Goal: Transaction & Acquisition: Purchase product/service

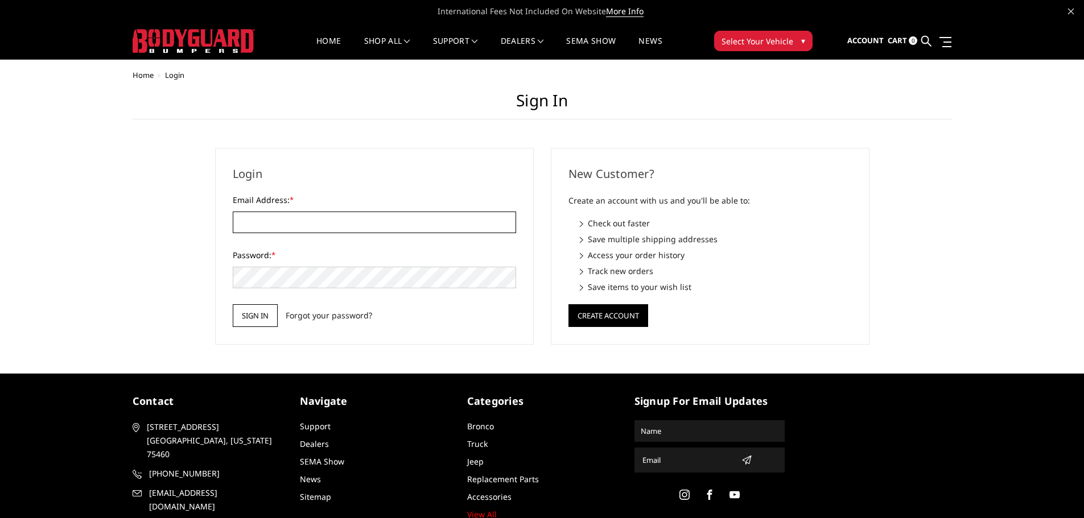
type input "[EMAIL_ADDRESS][DOMAIN_NAME]"
click at [272, 310] on input "Sign in" at bounding box center [255, 315] width 45 height 23
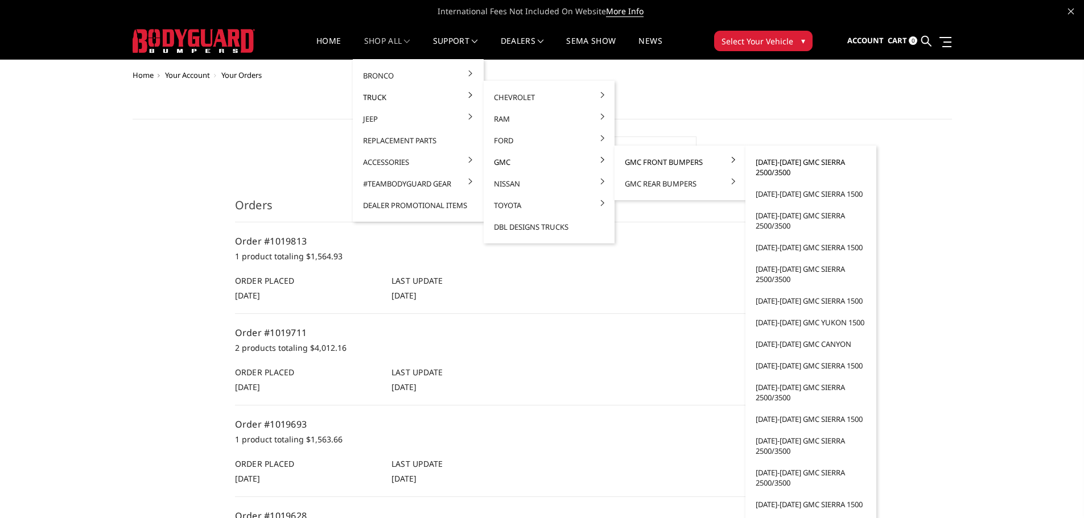
click at [809, 163] on link "[DATE]-[DATE] GMC Sierra 2500/3500" at bounding box center [811, 167] width 122 height 32
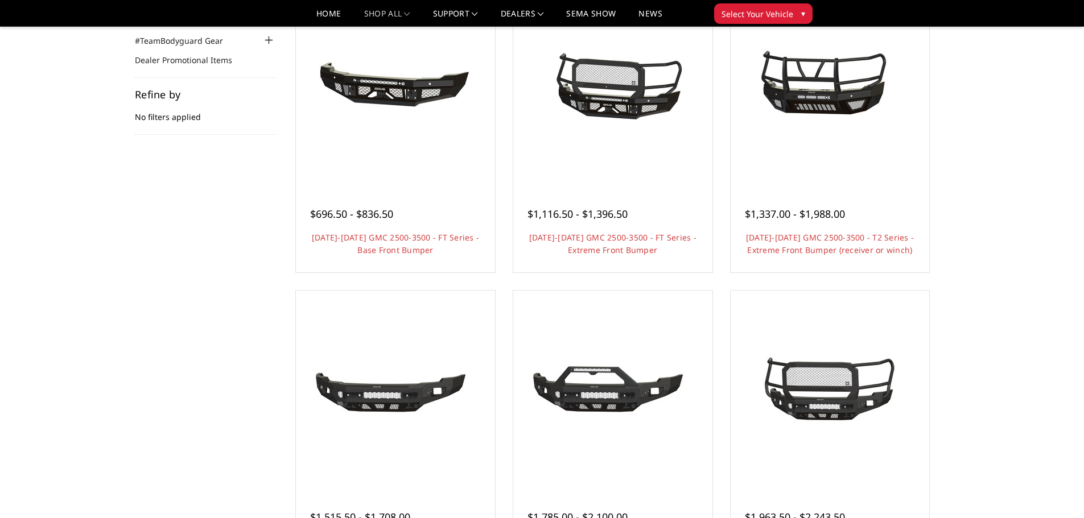
scroll to position [284, 0]
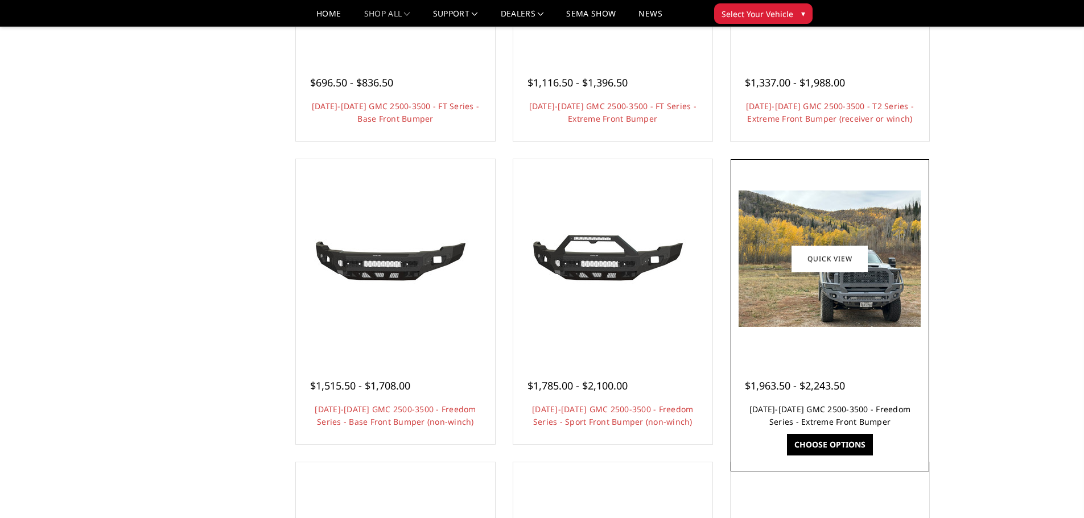
click at [825, 411] on link "2024-2025 GMC 2500-3500 - Freedom Series - Extreme Front Bumper" at bounding box center [829, 415] width 161 height 23
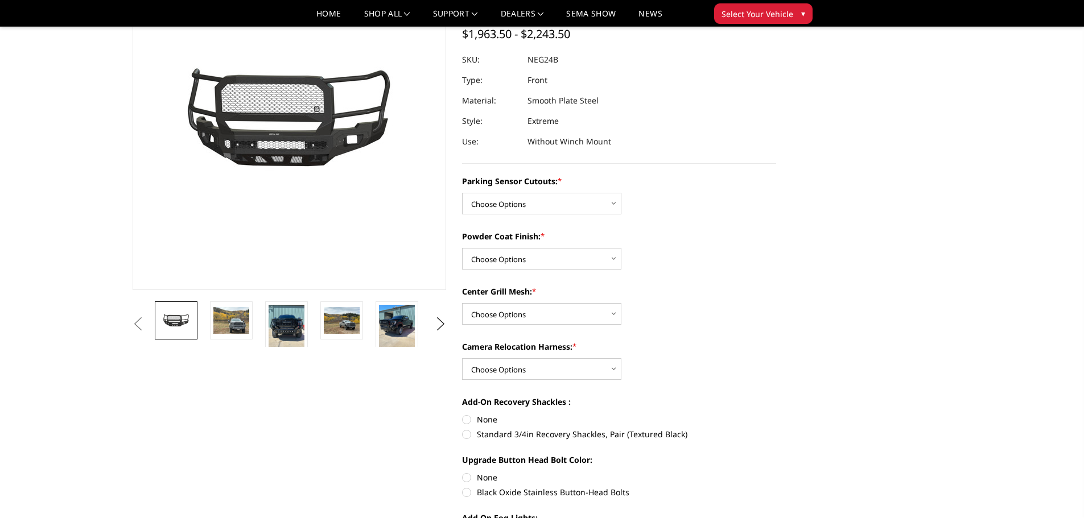
scroll to position [114, 0]
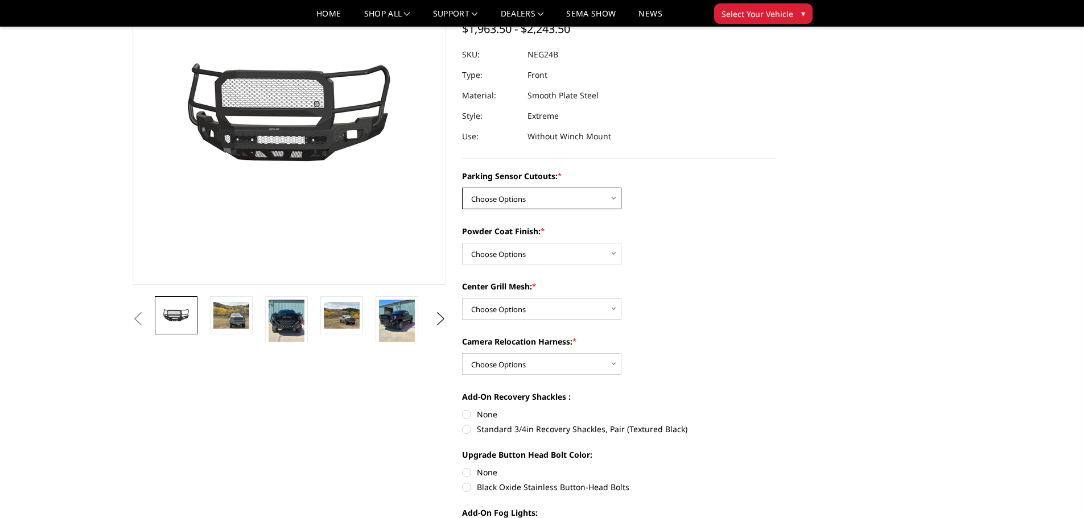
click at [579, 208] on select "Choose Options No - Without Parking Sensor Cutouts Yes - With Parking Sensor Cu…" at bounding box center [541, 199] width 159 height 22
select select "2874"
click at [462, 188] on select "Choose Options No - Without Parking Sensor Cutouts Yes - With Parking Sensor Cu…" at bounding box center [541, 199] width 159 height 22
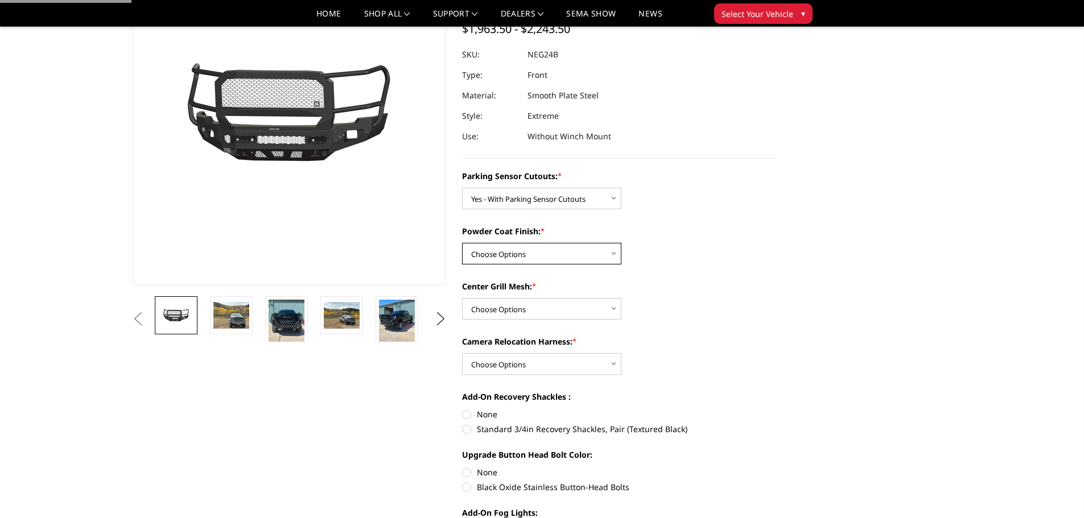
drag, startPoint x: 538, startPoint y: 248, endPoint x: 544, endPoint y: 261, distance: 14.3
click at [538, 248] on select "Choose Options Bare Metal Texture Black Powder Coat" at bounding box center [541, 254] width 159 height 22
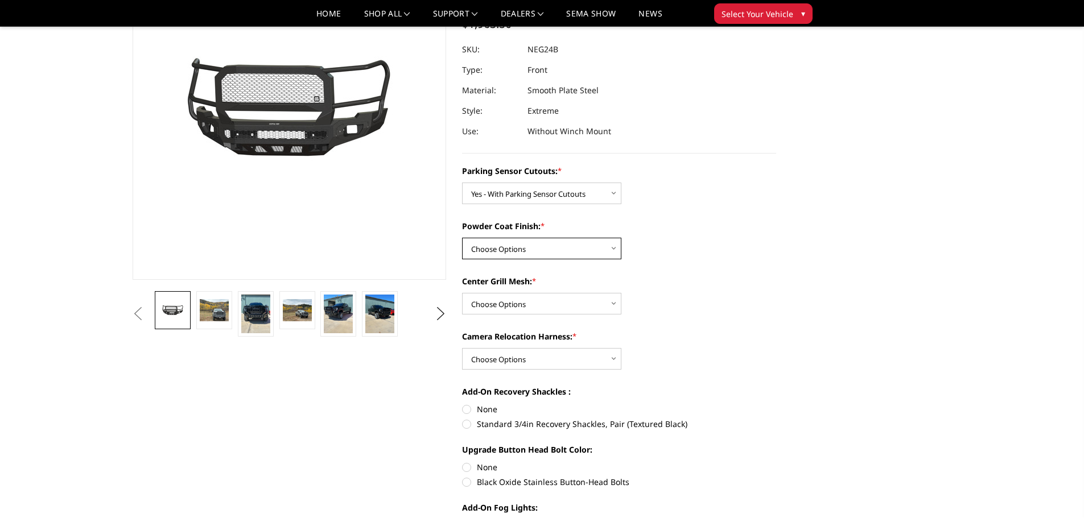
scroll to position [171, 0]
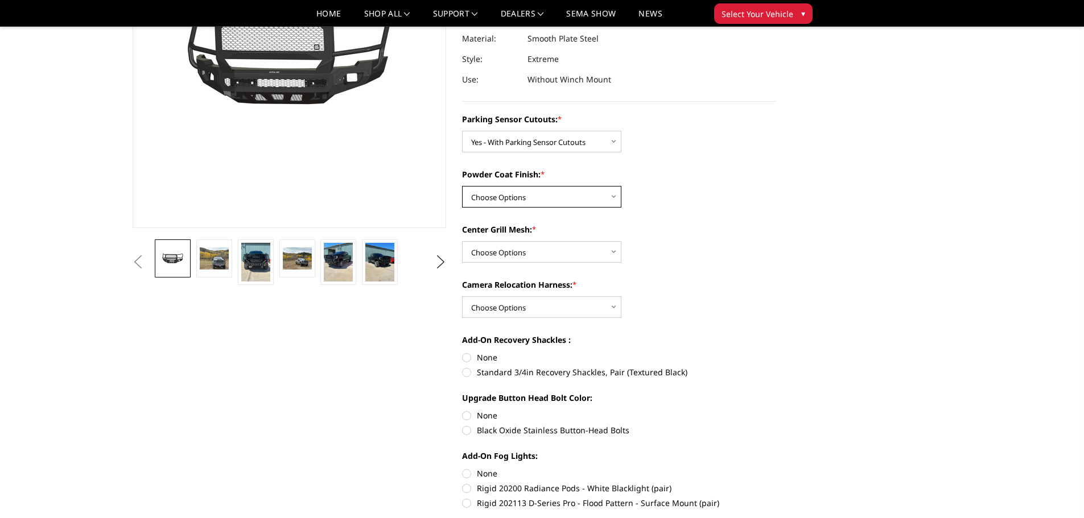
click at [515, 199] on select "Choose Options Bare Metal Texture Black Powder Coat" at bounding box center [541, 197] width 159 height 22
select select "2876"
click at [462, 186] on select "Choose Options Bare Metal Texture Black Powder Coat" at bounding box center [541, 197] width 159 height 22
click at [501, 260] on select "Choose Options WITH Expanded Metal in Center Grill WITHOUT Expanded Metal in Ce…" at bounding box center [541, 252] width 159 height 22
select select "2877"
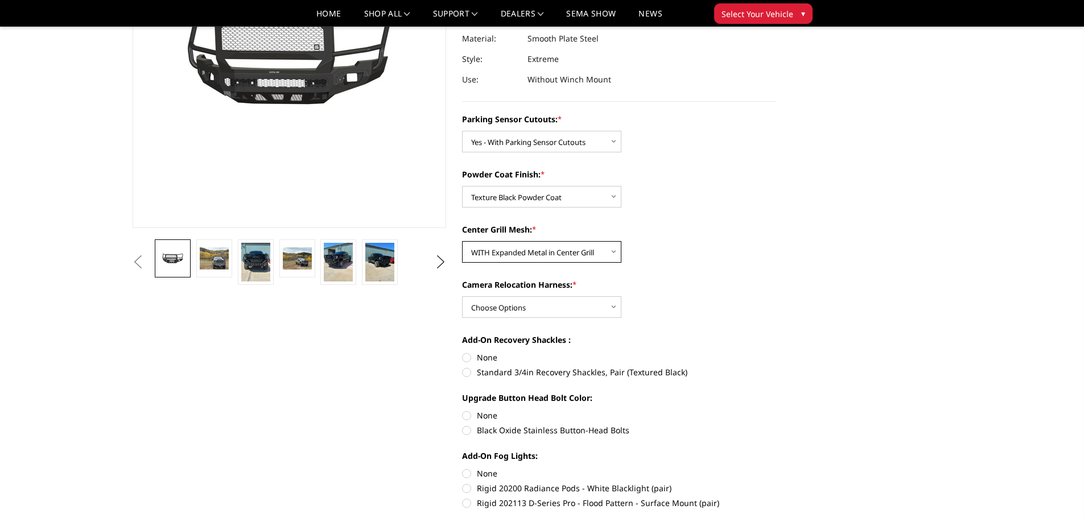
click at [462, 241] on select "Choose Options WITH Expanded Metal in Center Grill WITHOUT Expanded Metal in Ce…" at bounding box center [541, 252] width 159 height 22
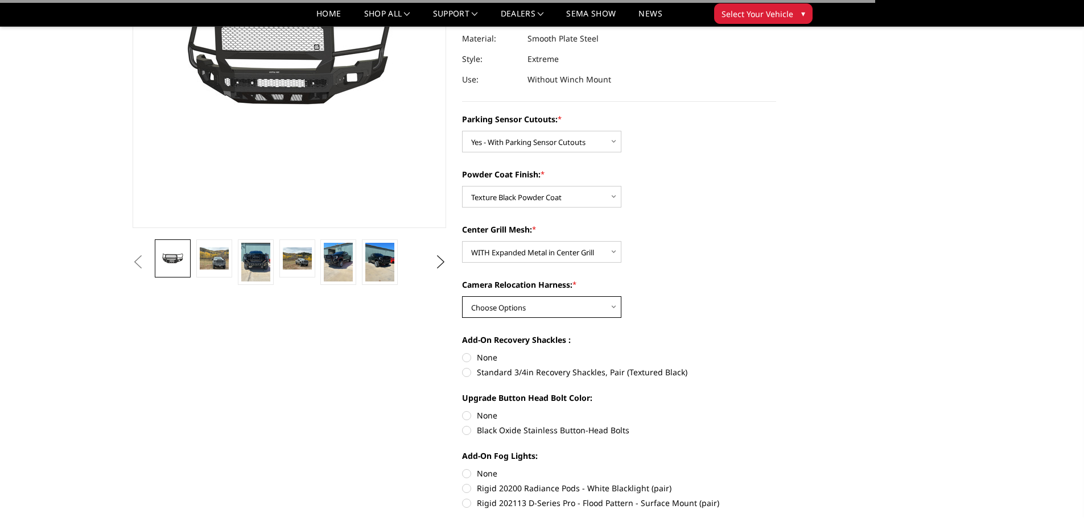
drag, startPoint x: 571, startPoint y: 304, endPoint x: 571, endPoint y: 312, distance: 8.0
click at [571, 304] on select "Choose Options WITH Camera Relocation Harness WITHOUT Camera Relocation Harness" at bounding box center [541, 307] width 159 height 22
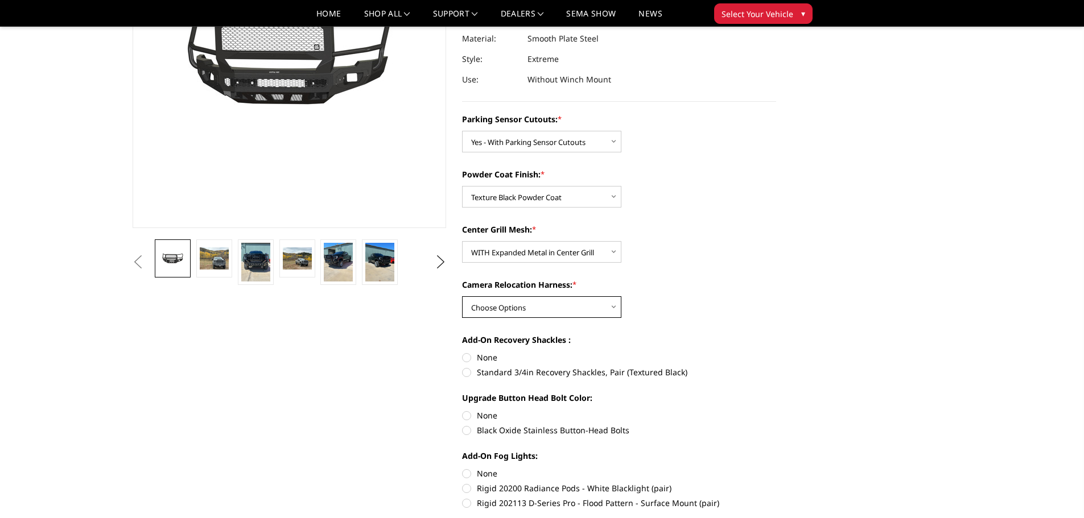
select select "2879"
click at [462, 296] on select "Choose Options WITH Camera Relocation Harness WITHOUT Camera Relocation Harness" at bounding box center [541, 307] width 159 height 22
click at [474, 371] on label "Standard 3/4in Recovery Shackles, Pair (Textured Black)" at bounding box center [619, 372] width 314 height 12
click at [776, 352] on input "Standard 3/4in Recovery Shackles, Pair (Textured Black)" at bounding box center [776, 352] width 1 height 1
radio input "true"
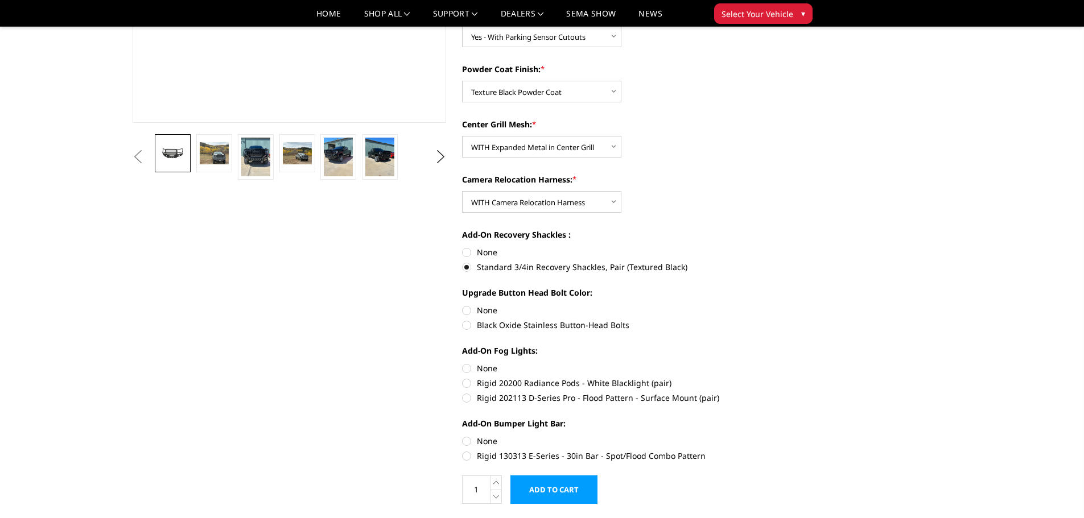
scroll to position [284, 0]
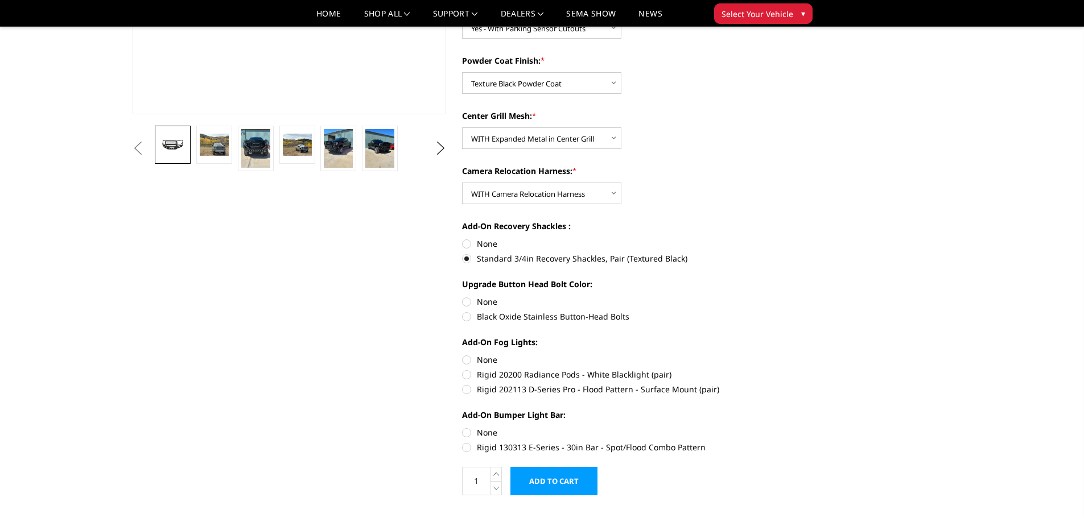
click at [484, 315] on label "Black Oxide Stainless Button-Head Bolts" at bounding box center [619, 317] width 314 height 12
click at [776, 296] on input "Black Oxide Stainless Button-Head Bolts" at bounding box center [776, 296] width 1 height 1
radio input "true"
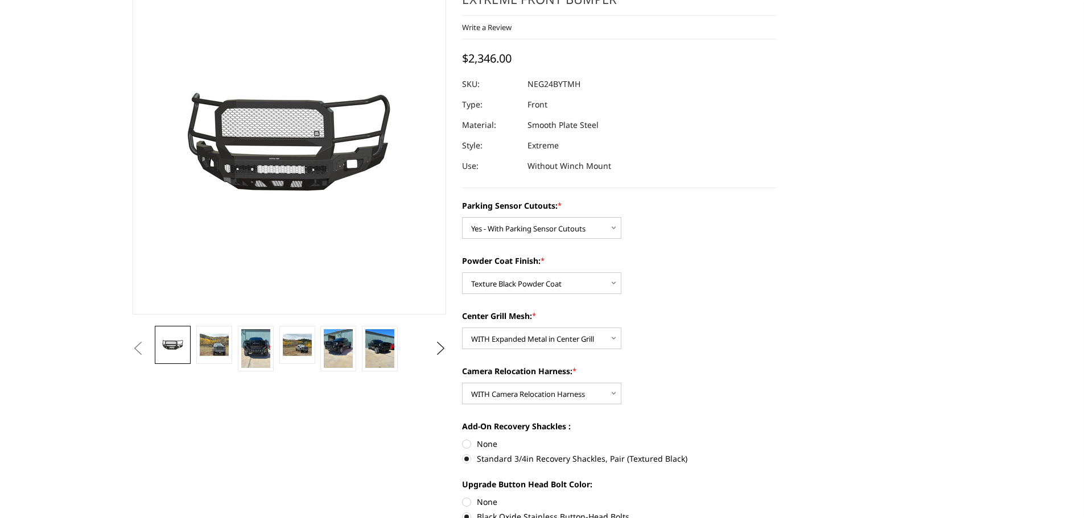
scroll to position [0, 0]
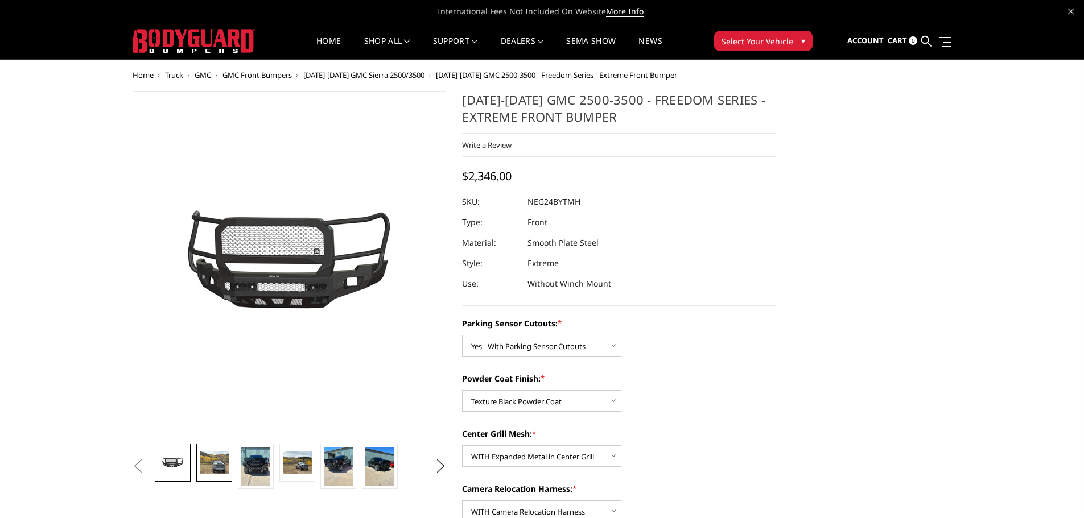
click at [214, 472] on img at bounding box center [214, 463] width 29 height 22
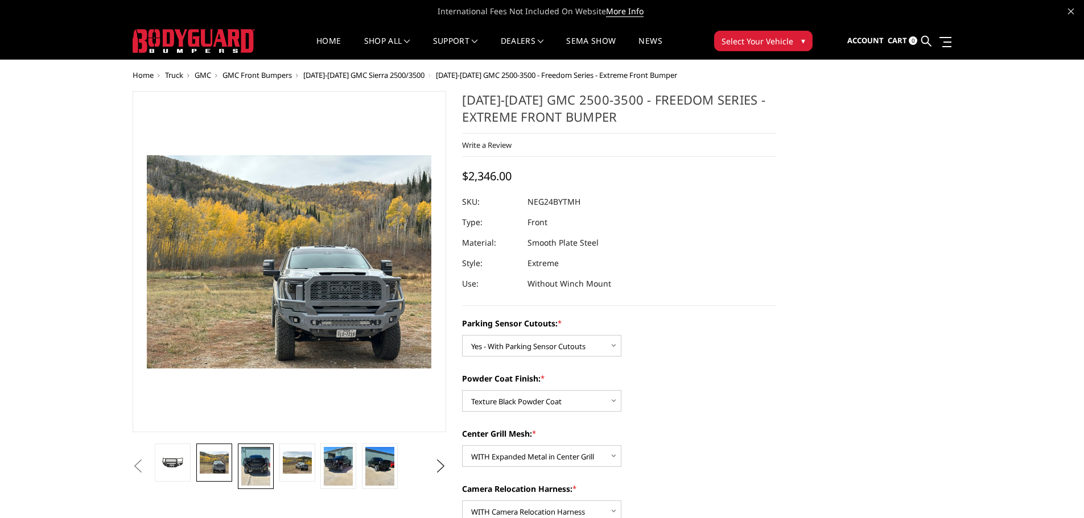
click at [257, 469] on img at bounding box center [255, 466] width 29 height 39
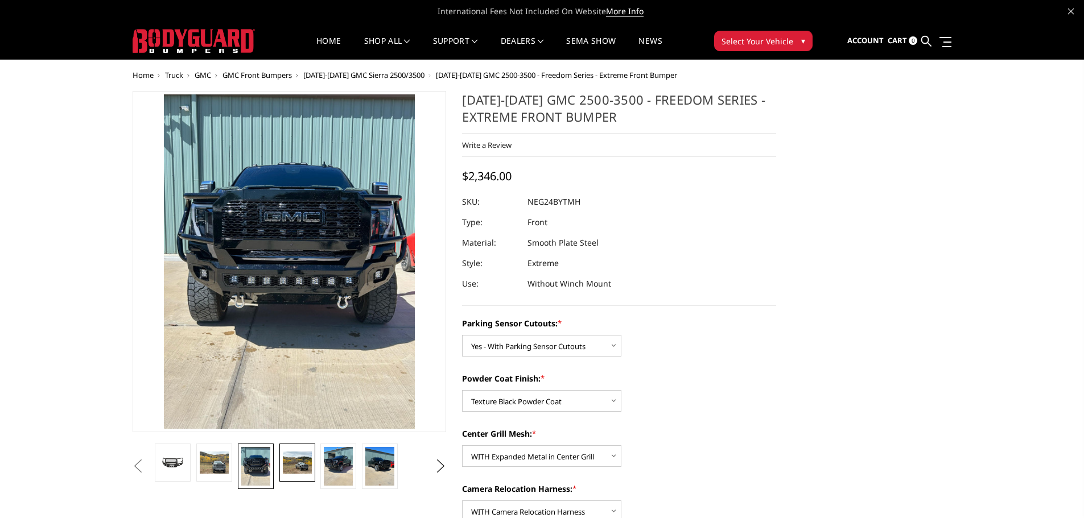
click at [301, 469] on img at bounding box center [297, 463] width 29 height 22
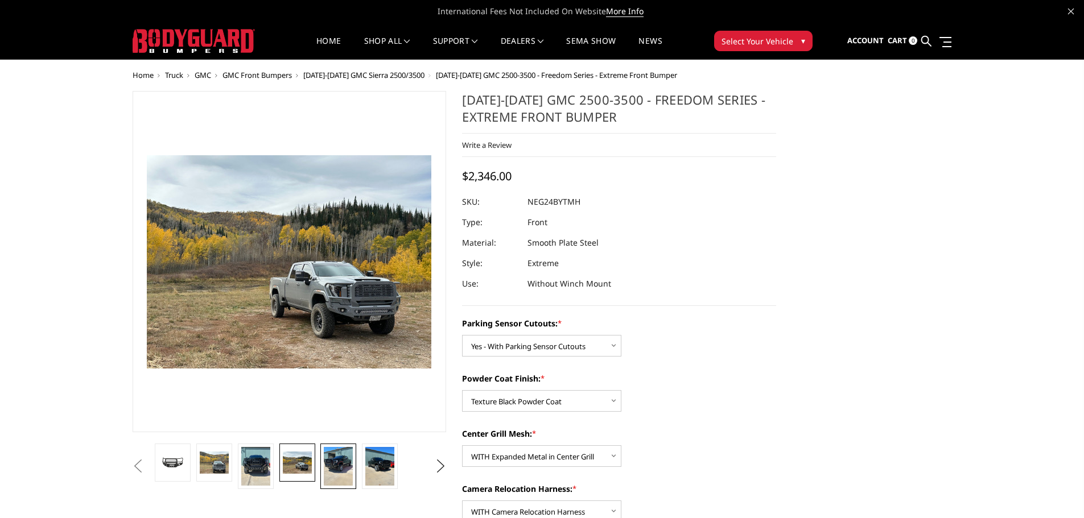
click at [332, 465] on img at bounding box center [338, 466] width 29 height 39
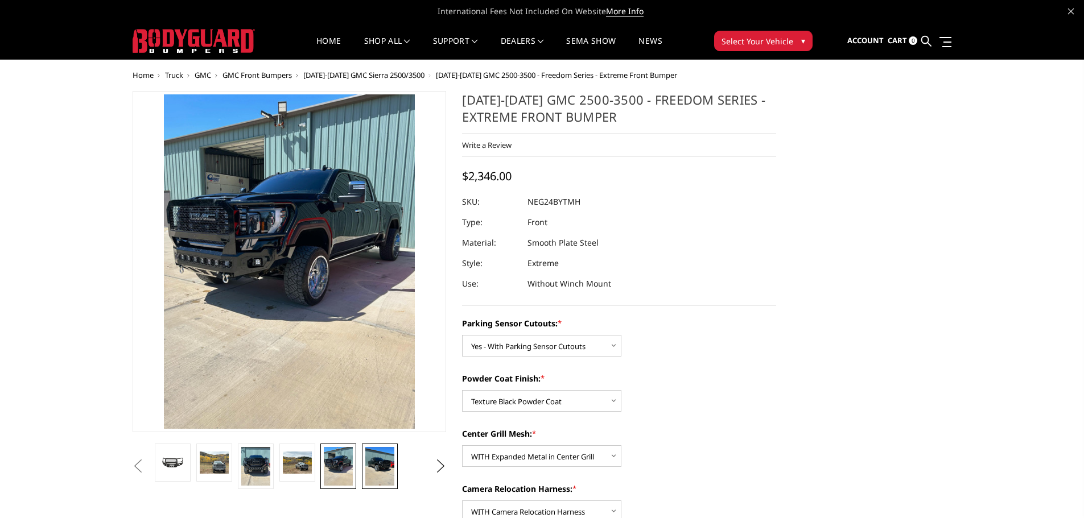
click at [382, 462] on img at bounding box center [379, 466] width 29 height 39
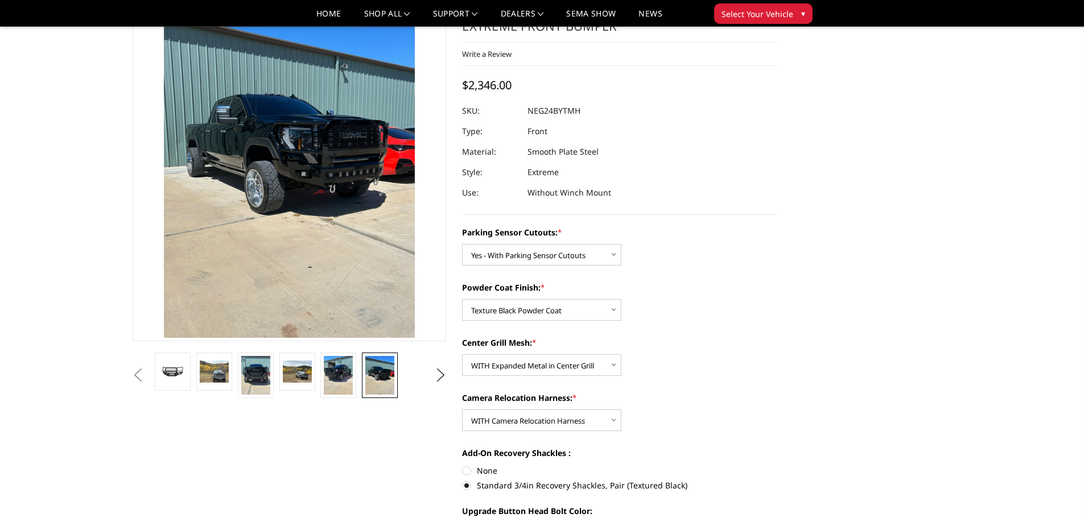
scroll to position [57, 0]
click at [253, 379] on img at bounding box center [255, 376] width 29 height 39
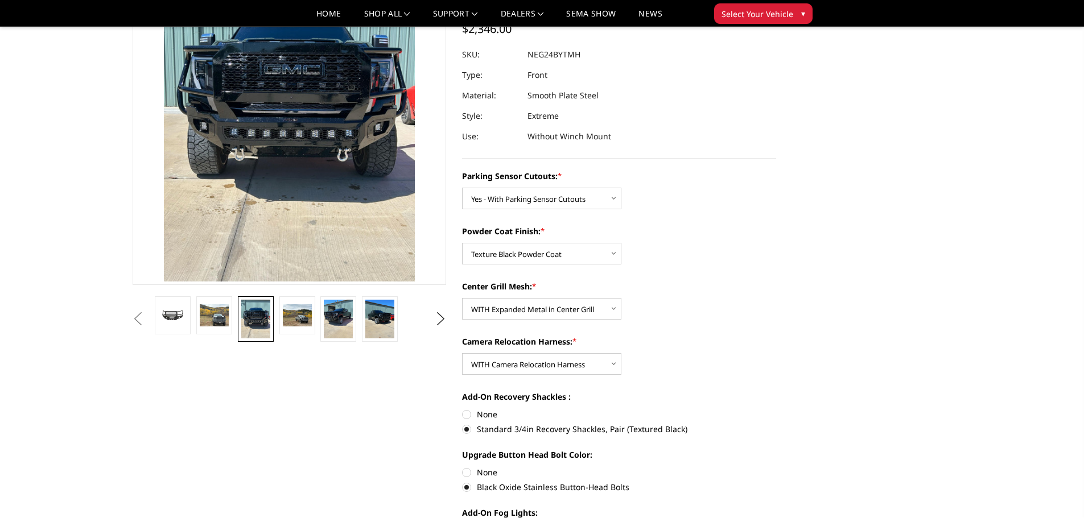
scroll to position [0, 0]
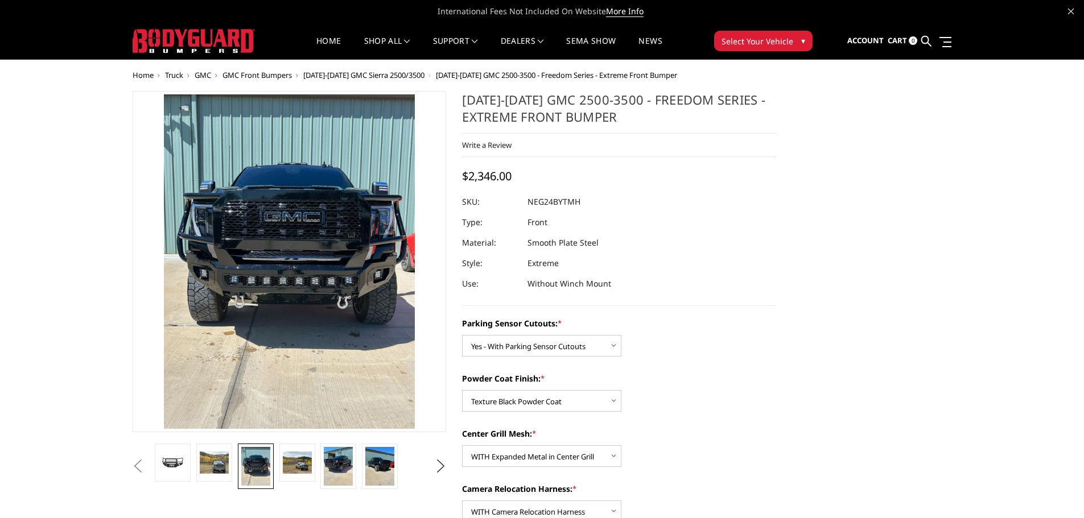
drag, startPoint x: 462, startPoint y: 97, endPoint x: 613, endPoint y: 119, distance: 152.9
click at [609, 122] on h1 "[DATE]-[DATE] GMC 2500-3500 - Freedom Series - Extreme Front Bumper" at bounding box center [619, 112] width 314 height 43
drag, startPoint x: 618, startPoint y: 116, endPoint x: 472, endPoint y: 102, distance: 146.8
click at [472, 102] on h1 "[DATE]-[DATE] GMC 2500-3500 - Freedom Series - Extreme Front Bumper" at bounding box center [619, 112] width 314 height 43
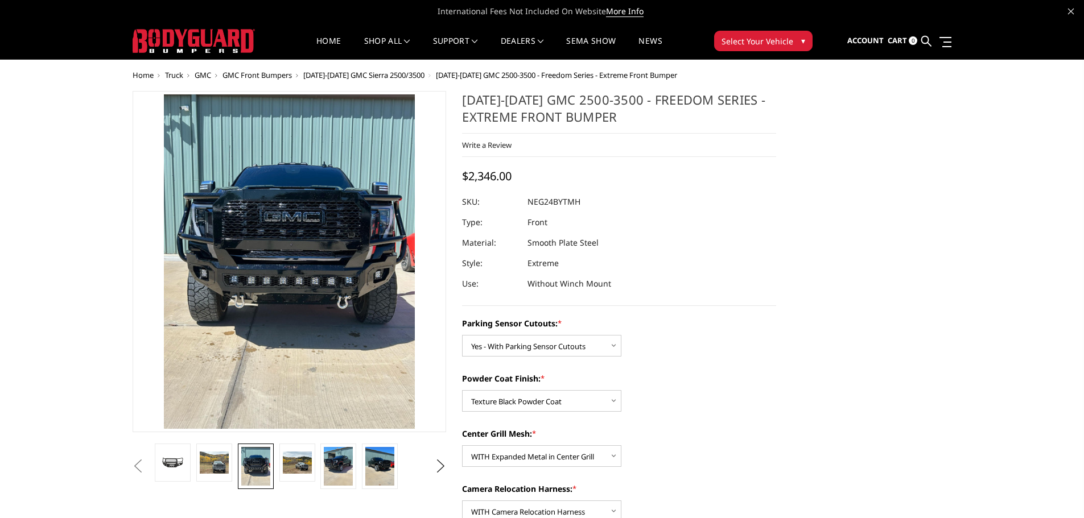
click at [472, 102] on h1 "[DATE]-[DATE] GMC 2500-3500 - Freedom Series - Extreme Front Bumper" at bounding box center [619, 112] width 314 height 43
click at [554, 203] on dd "NEG24BYTMH" at bounding box center [553, 202] width 53 height 20
drag, startPoint x: 583, startPoint y: 201, endPoint x: 528, endPoint y: 199, distance: 54.1
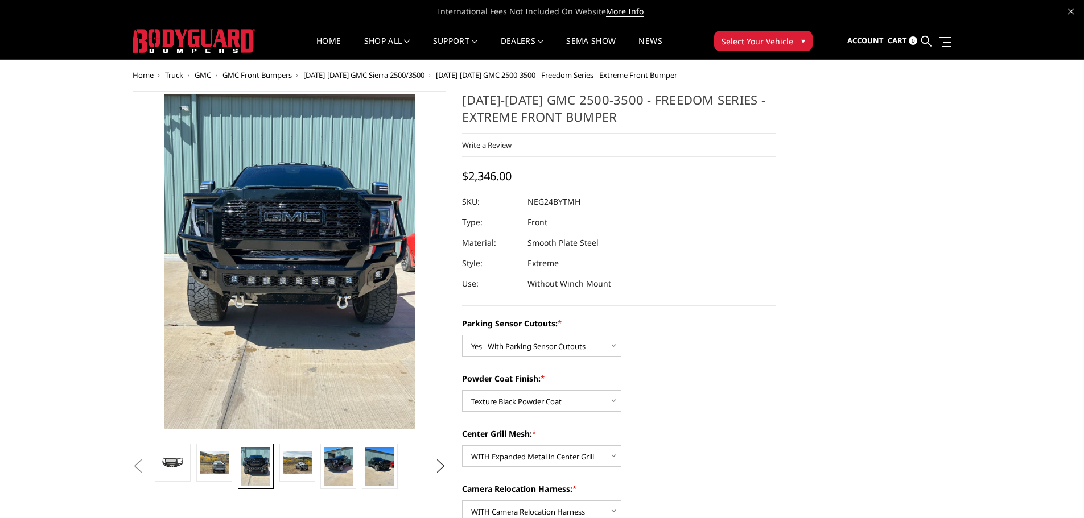
click at [528, 199] on dl "SKU: NEG24BYTMH UPC: Type: Front Material: Smooth Plate Steel Style: Extreme Us…" at bounding box center [619, 243] width 314 height 102
drag, startPoint x: 527, startPoint y: 201, endPoint x: 579, endPoint y: 203, distance: 51.8
click at [579, 203] on dl "SKU: NEG24BYTMH UPC: Type: Front Material: Smooth Plate Steel Style: Extreme Us…" at bounding box center [619, 243] width 314 height 102
drag, startPoint x: 468, startPoint y: 181, endPoint x: 512, endPoint y: 177, distance: 43.9
click at [511, 177] on span "$2,346.00" at bounding box center [486, 175] width 49 height 15
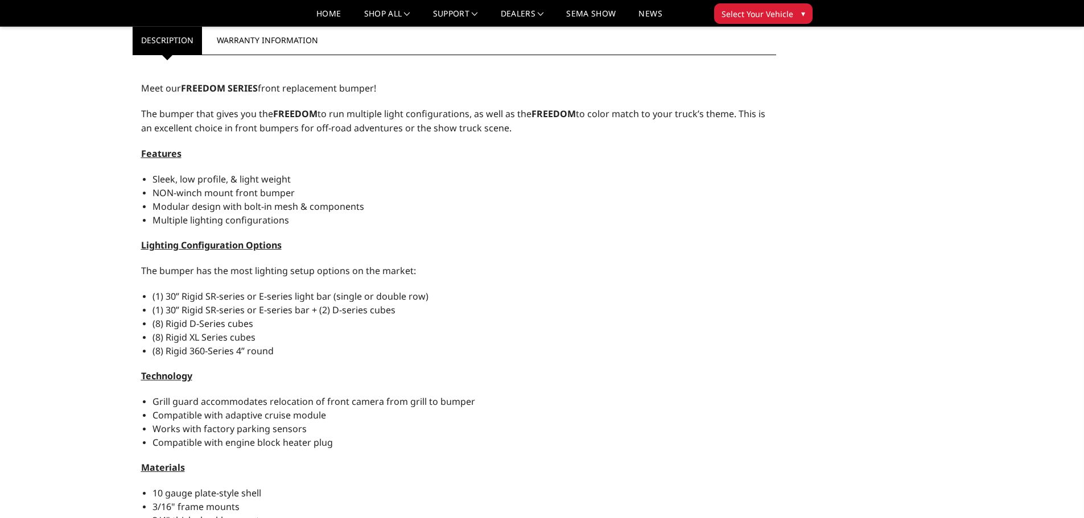
scroll to position [967, 0]
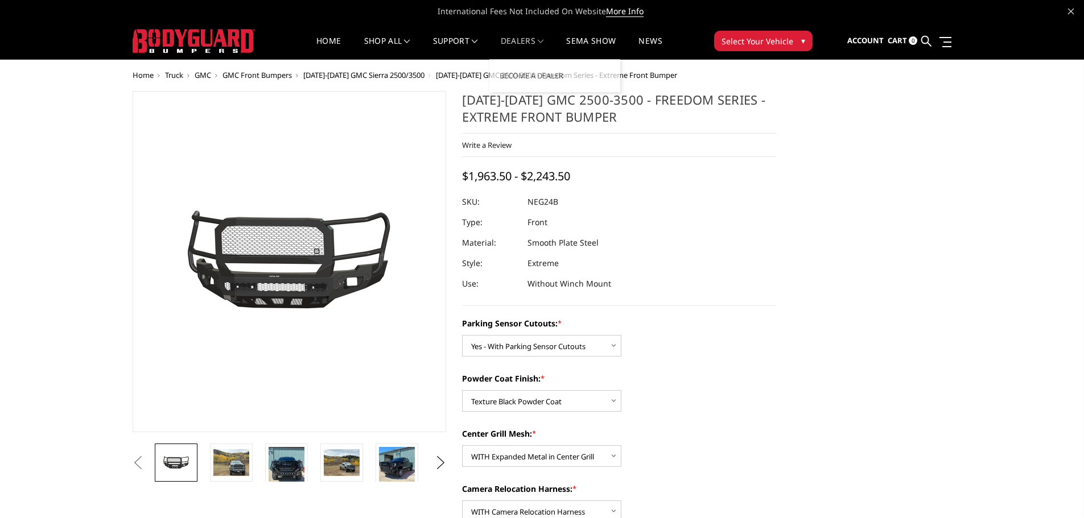
select select "2874"
select select "2876"
select select "2877"
select select "2879"
click at [851, 70] on link "Sign out" at bounding box center [847, 70] width 91 height 17
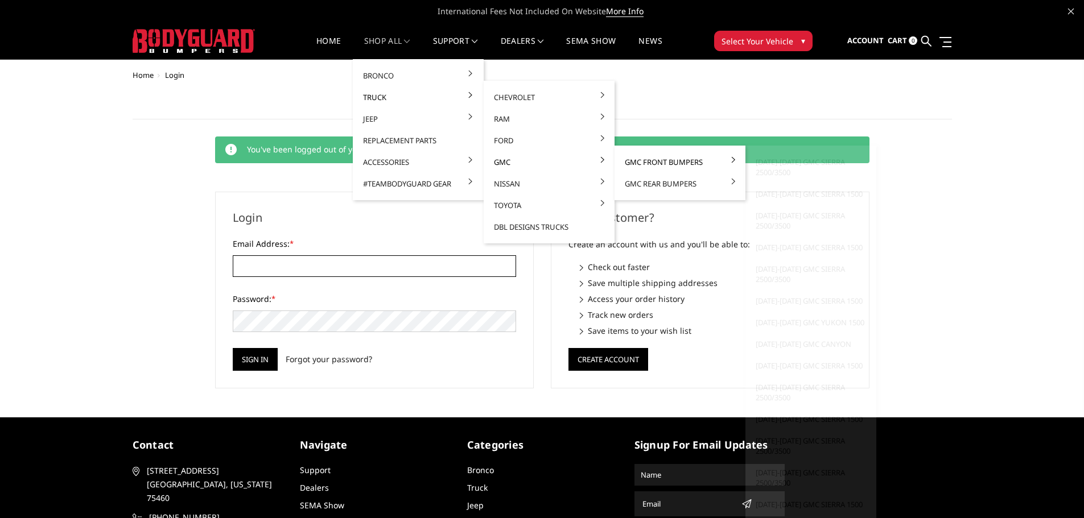
type input "[EMAIL_ADDRESS][DOMAIN_NAME]"
click at [641, 163] on link "GMC Front Bumpers" at bounding box center [680, 162] width 122 height 22
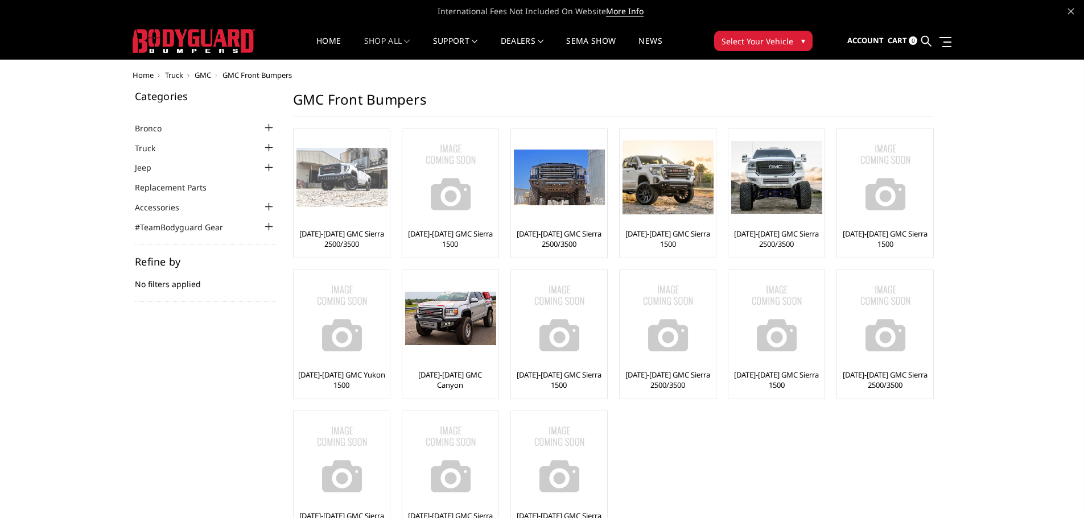
click at [345, 211] on div at bounding box center [341, 177] width 91 height 91
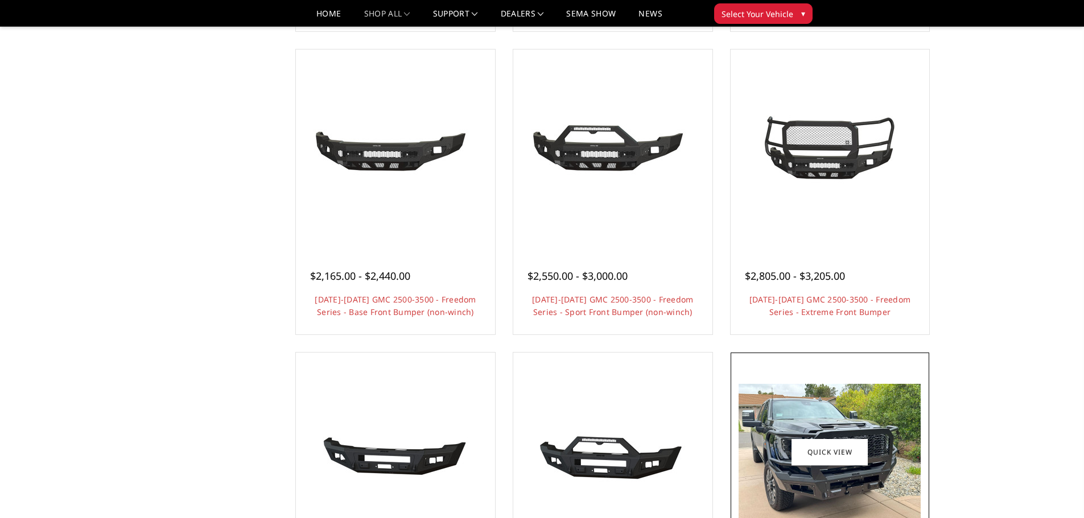
scroll to position [683, 0]
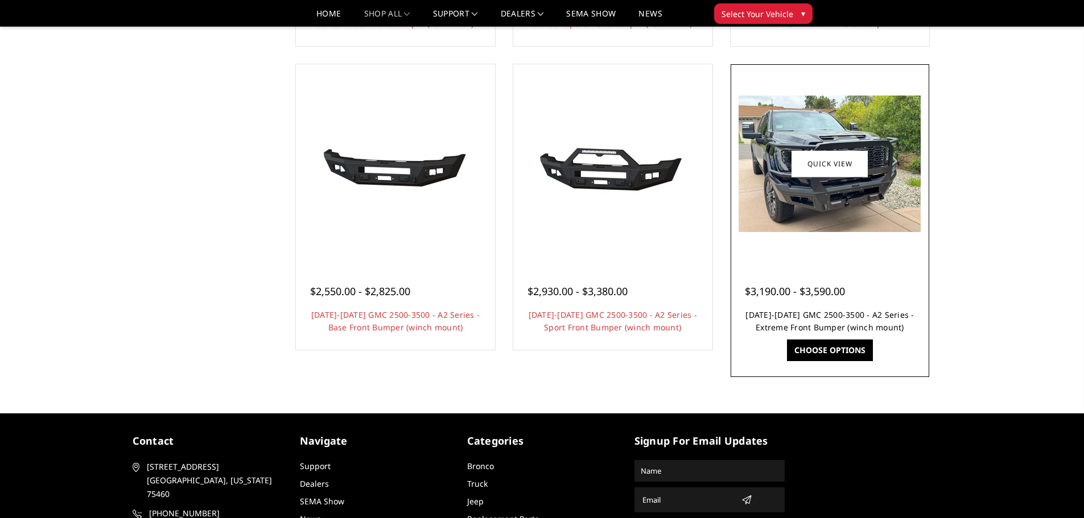
click at [825, 316] on link "[DATE]-[DATE] GMC 2500-3500 - A2 Series - Extreme Front Bumper (winch mount)" at bounding box center [829, 320] width 168 height 23
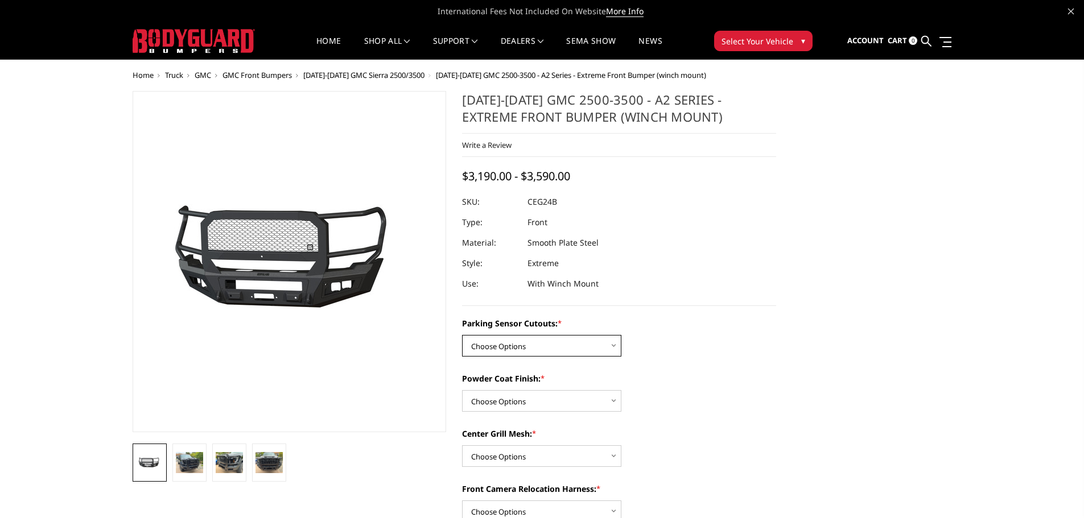
click at [571, 337] on select "Choose Options No - Without Parking Sensor Cutouts Yes - With Parking Sensor Cu…" at bounding box center [541, 346] width 159 height 22
select select "2143"
click at [462, 335] on select "Choose Options No - Without Parking Sensor Cutouts Yes - With Parking Sensor Cu…" at bounding box center [541, 346] width 159 height 22
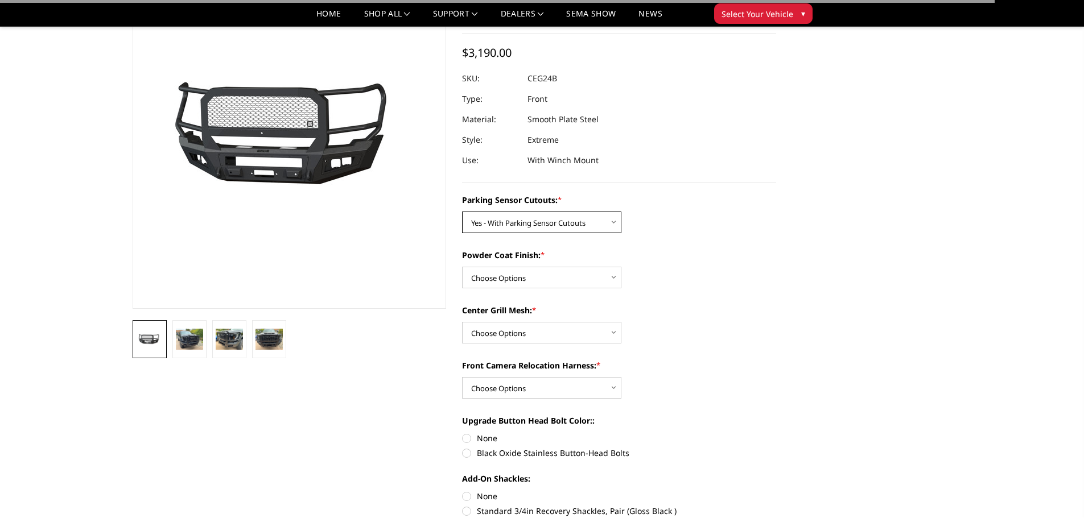
scroll to position [171, 0]
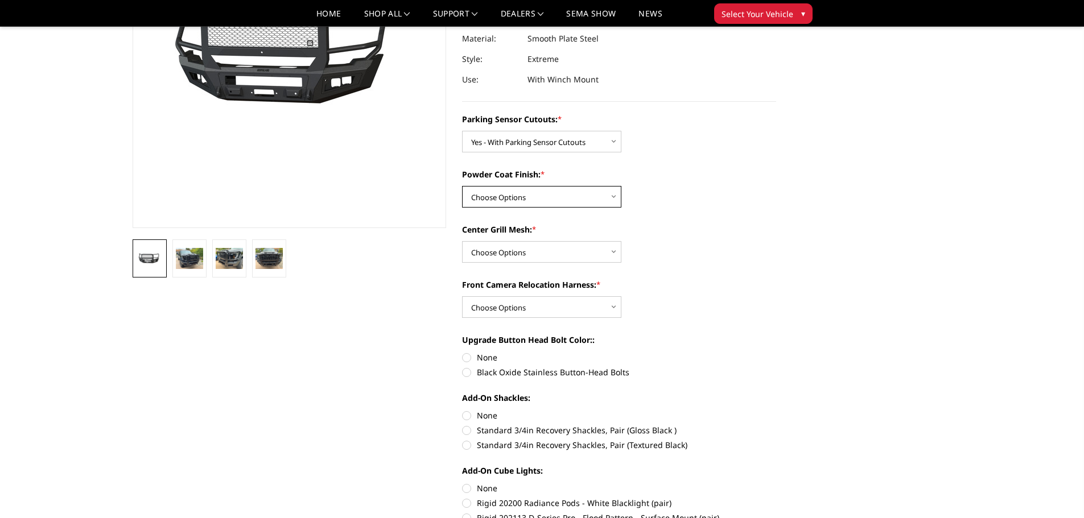
drag, startPoint x: 580, startPoint y: 203, endPoint x: 585, endPoint y: 207, distance: 6.5
click at [585, 207] on select "Choose Options Bare Metal Textured Black Powder Coat" at bounding box center [541, 197] width 159 height 22
select select "2145"
click at [462, 186] on select "Choose Options Bare Metal Textured Black Powder Coat" at bounding box center [541, 197] width 159 height 22
drag, startPoint x: 550, startPoint y: 245, endPoint x: 550, endPoint y: 255, distance: 10.8
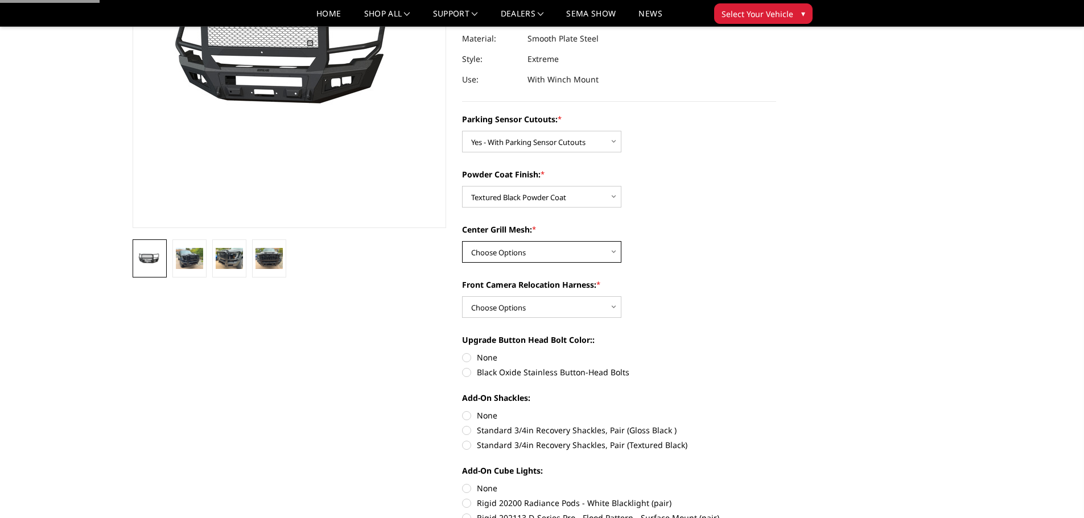
click at [550, 245] on select "Choose Options WITH Center Grill Mesh WITHOUT Center Grill Mesh" at bounding box center [541, 252] width 159 height 22
click at [462, 241] on select "Choose Options WITH Center Grill Mesh WITHOUT Center Grill Mesh" at bounding box center [541, 252] width 159 height 22
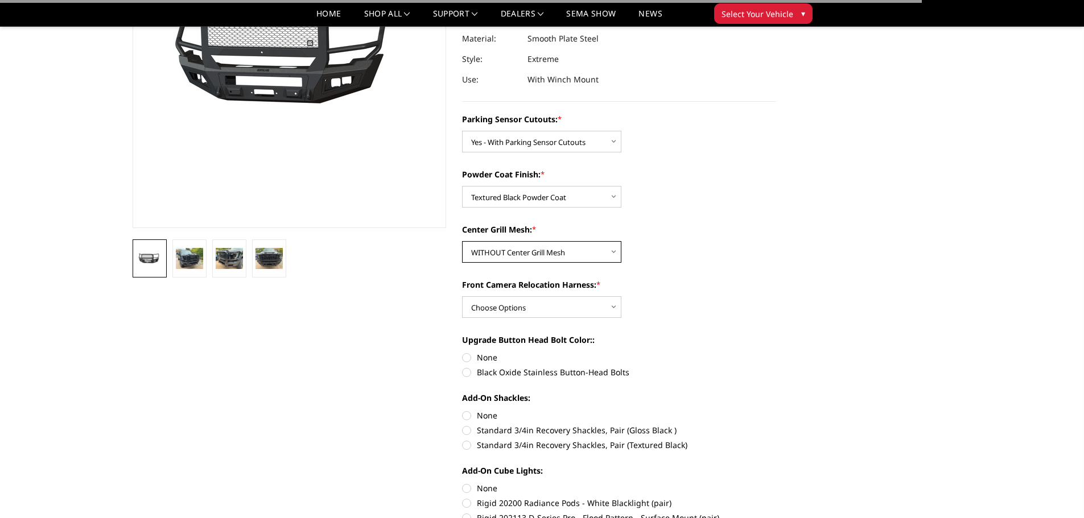
drag, startPoint x: 546, startPoint y: 251, endPoint x: 545, endPoint y: 262, distance: 10.3
click at [546, 251] on select "Choose Options WITH Center Grill Mesh WITHOUT Center Grill Mesh" at bounding box center [541, 252] width 159 height 22
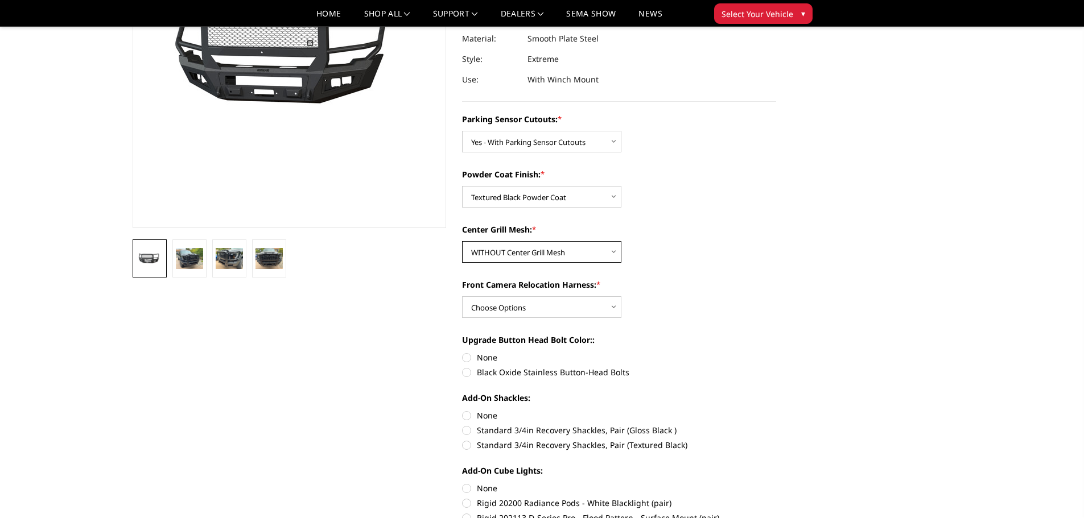
select select "2146"
click at [462, 241] on select "Choose Options WITH Center Grill Mesh WITHOUT Center Grill Mesh" at bounding box center [541, 252] width 159 height 22
click at [537, 320] on div "Parking Sensor Cutouts: * Choose Options No - Without Parking Sensor Cutouts Ye…" at bounding box center [619, 456] width 314 height 687
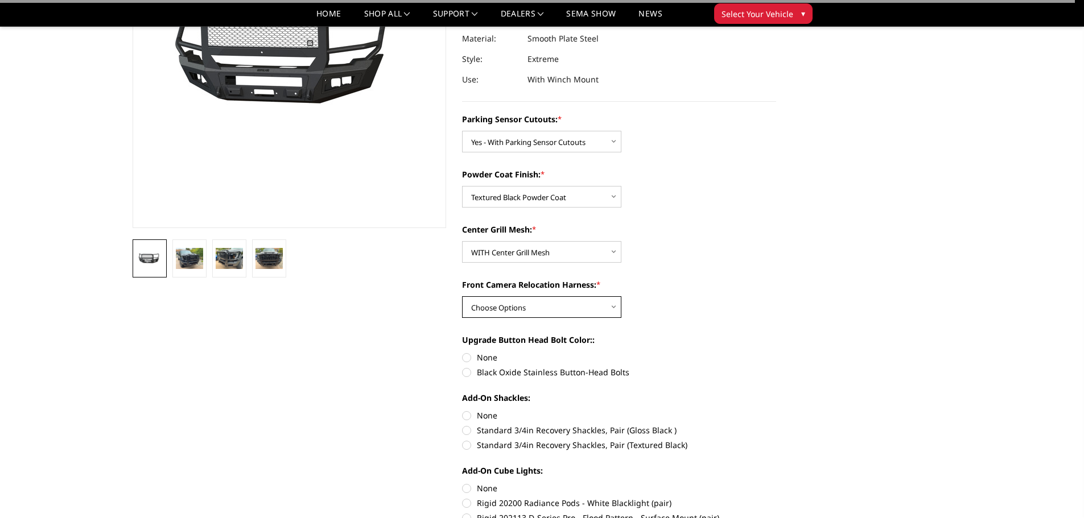
click at [541, 307] on select "Choose Options WITH Front Camera Relocation Harness WITHOUT Front Camera Reloca…" at bounding box center [541, 307] width 159 height 22
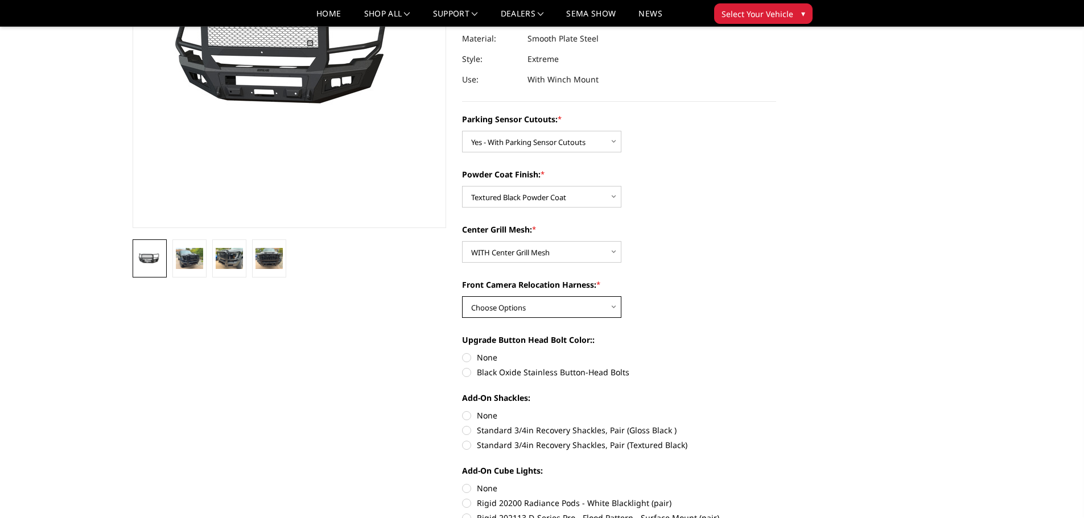
select select "2148"
click at [462, 296] on select "Choose Options WITH Front Camera Relocation Harness WITHOUT Front Camera Reloca…" at bounding box center [541, 307] width 159 height 22
click at [485, 369] on label "Black Oxide Stainless Button-Head Bolts" at bounding box center [619, 372] width 314 height 12
click at [776, 352] on input "Black Oxide Stainless Button-Head Bolts" at bounding box center [776, 352] width 1 height 1
radio input "true"
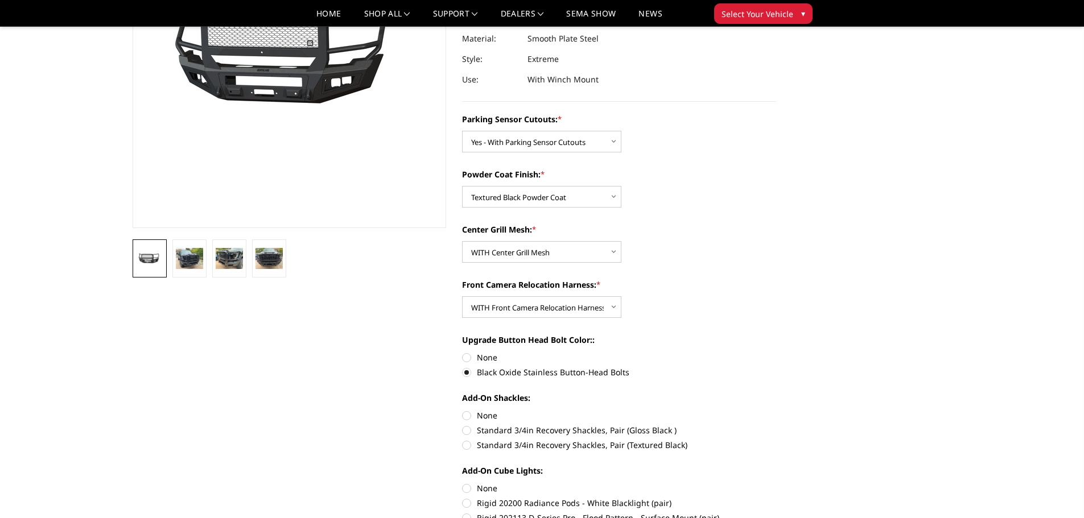
click at [485, 447] on label "Standard 3/4in Recovery Shackles, Pair (Textured Black)" at bounding box center [619, 445] width 314 height 12
click at [776, 425] on input "Standard 3/4in Recovery Shackles, Pair (Textured Black)" at bounding box center [776, 424] width 1 height 1
radio input "true"
click at [581, 201] on select "Choose Options Bare Metal Textured Black Powder Coat" at bounding box center [541, 197] width 159 height 22
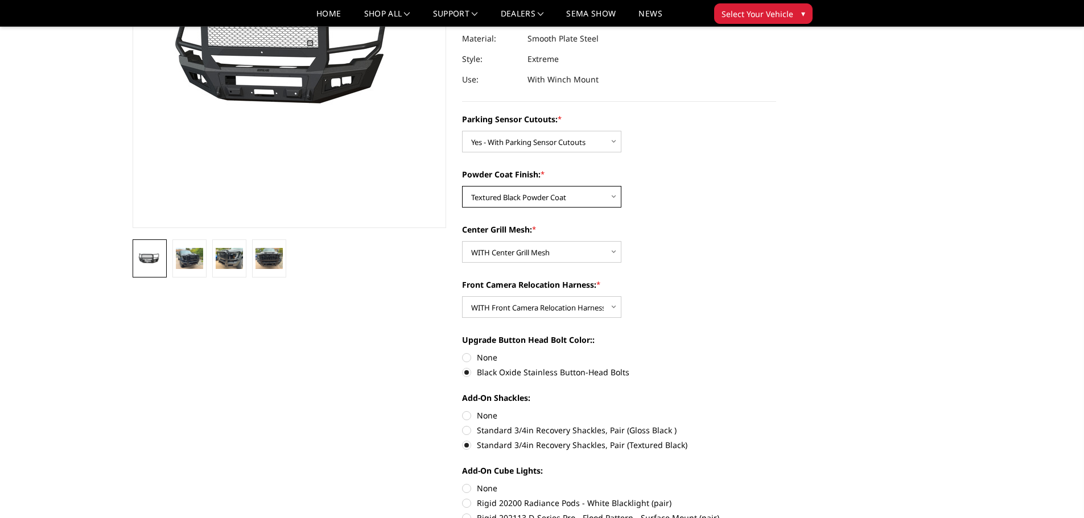
click at [581, 201] on select "Choose Options Bare Metal Textured Black Powder Coat" at bounding box center [541, 197] width 159 height 22
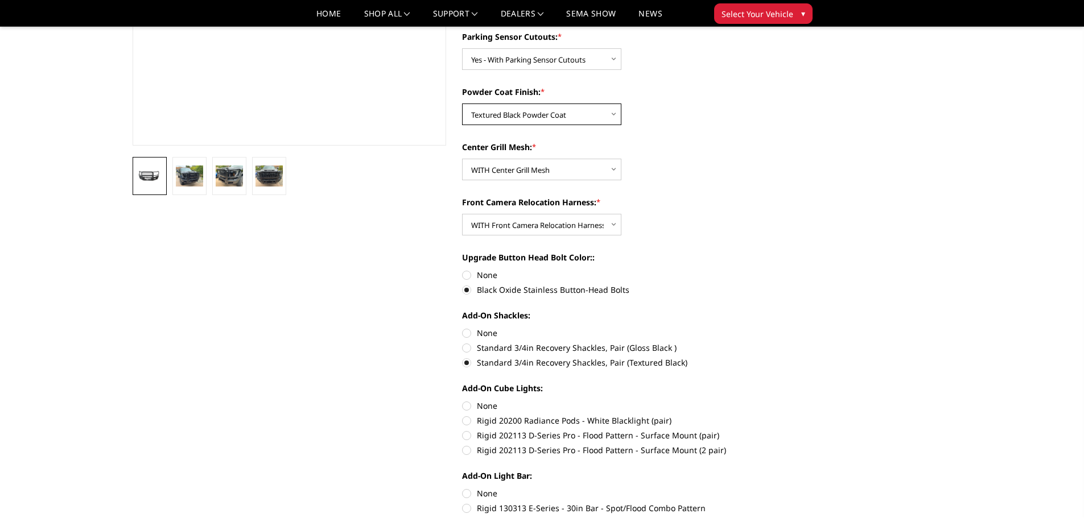
scroll to position [398, 0]
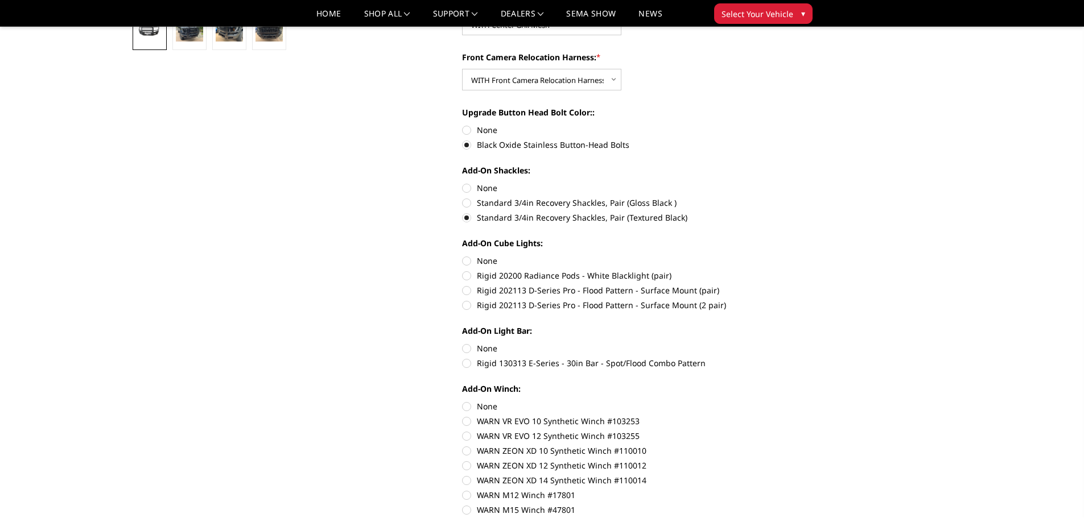
click at [468, 259] on label "None" at bounding box center [619, 261] width 314 height 12
click at [462, 255] on input "None" at bounding box center [462, 255] width 1 height 1
radio input "true"
click at [472, 347] on label "None" at bounding box center [619, 348] width 314 height 12
click at [462, 343] on input "None" at bounding box center [462, 342] width 1 height 1
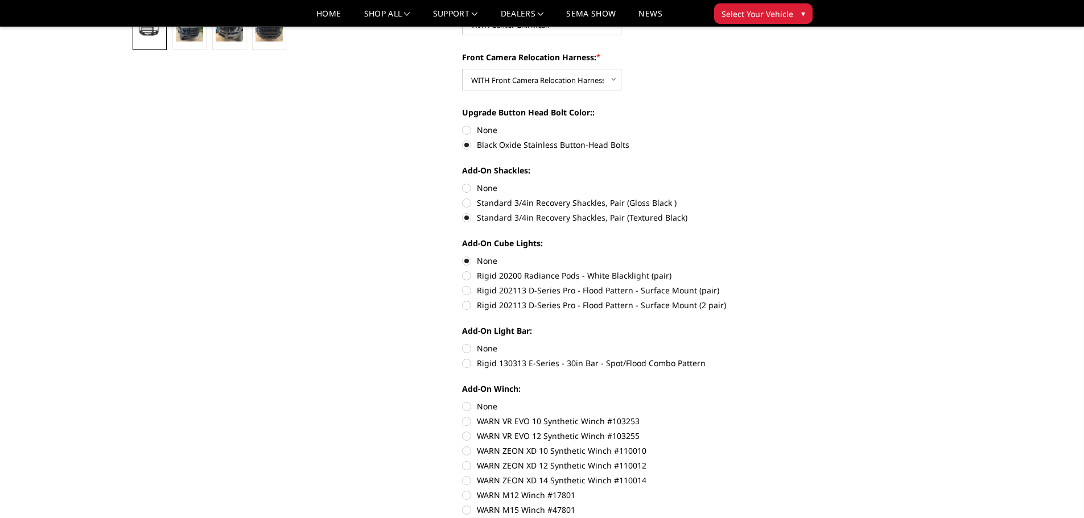
radio input "true"
click at [467, 407] on label "None" at bounding box center [619, 406] width 314 height 12
click at [462, 401] on input "None" at bounding box center [462, 400] width 1 height 1
radio input "true"
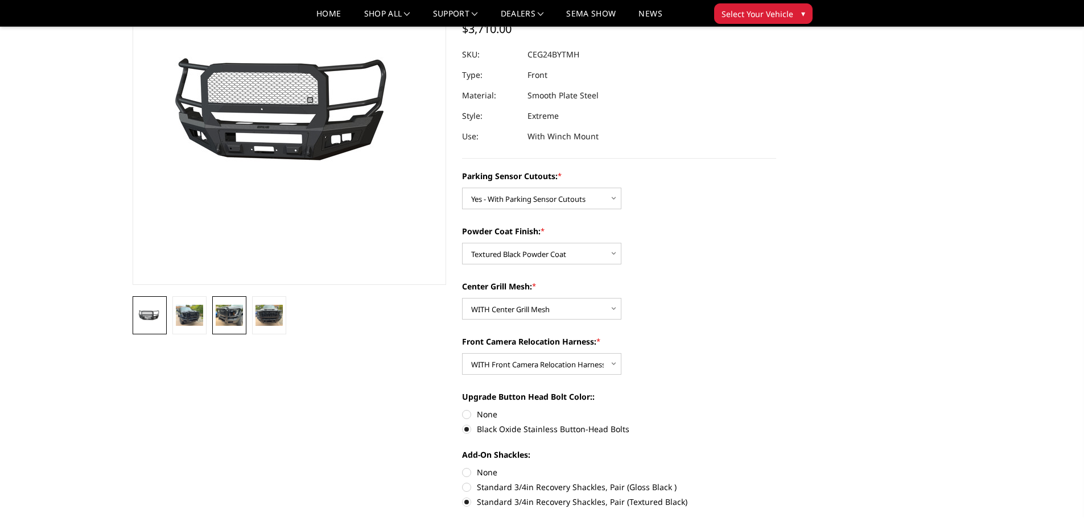
click at [229, 319] on img at bounding box center [229, 315] width 27 height 20
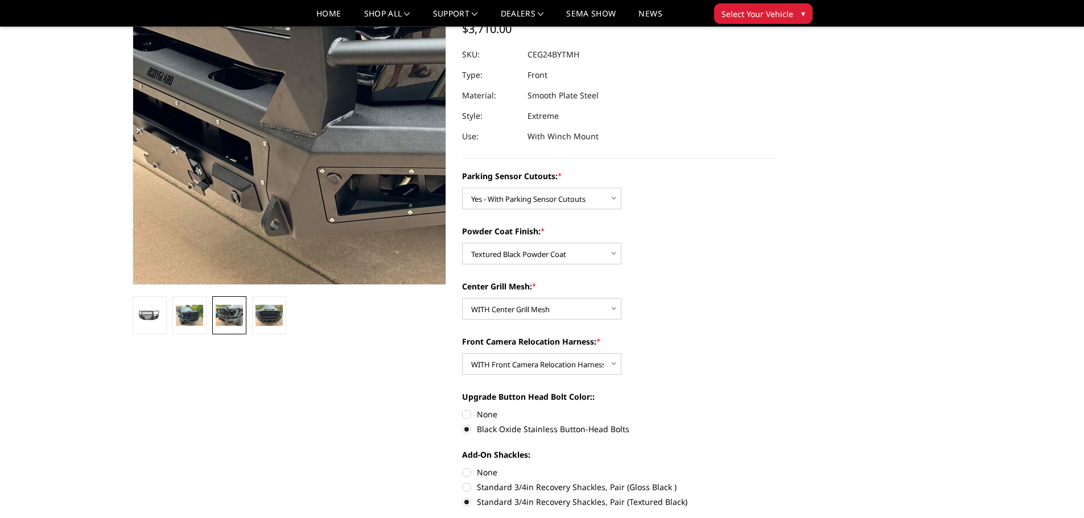
scroll to position [74, 0]
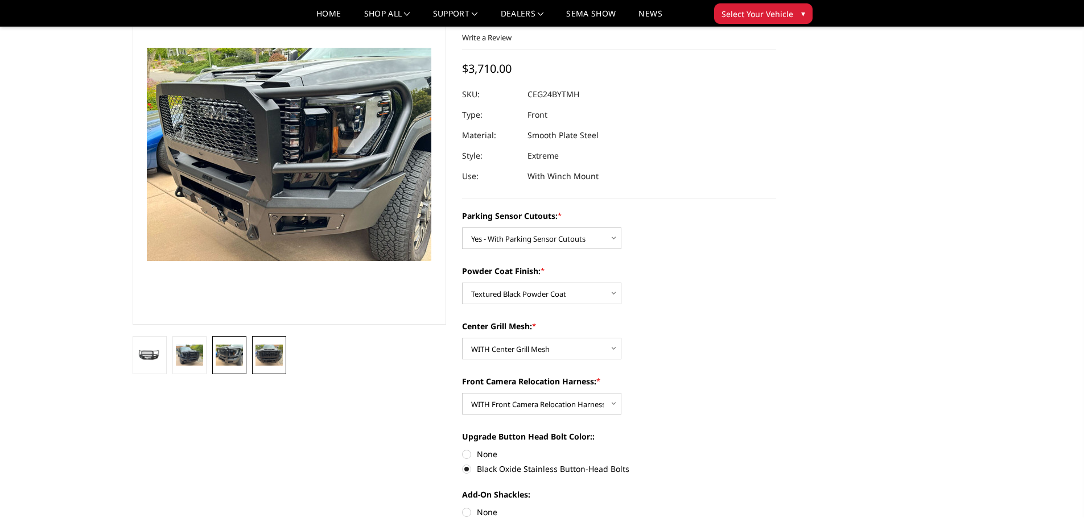
click at [272, 355] on img at bounding box center [268, 355] width 27 height 20
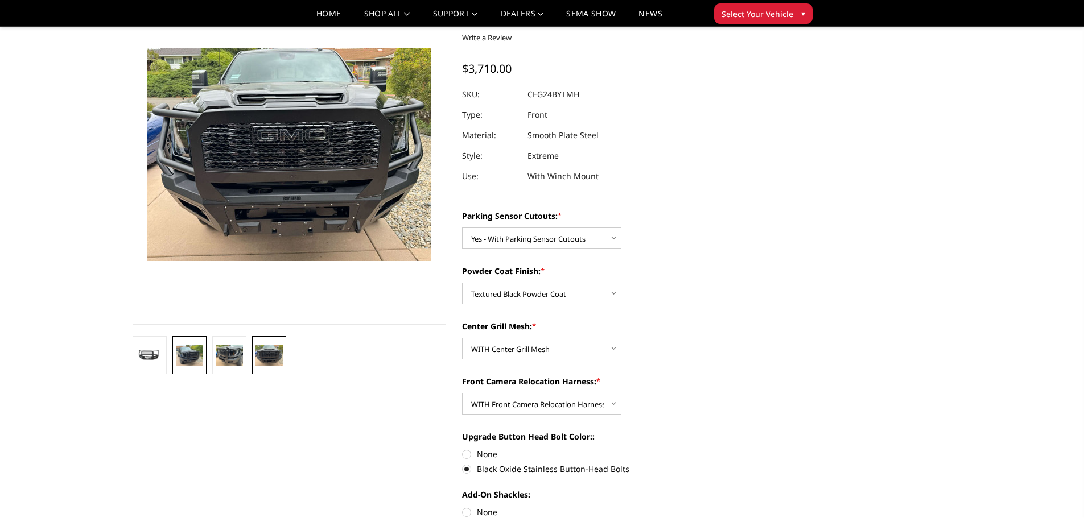
click at [192, 358] on img at bounding box center [189, 355] width 27 height 20
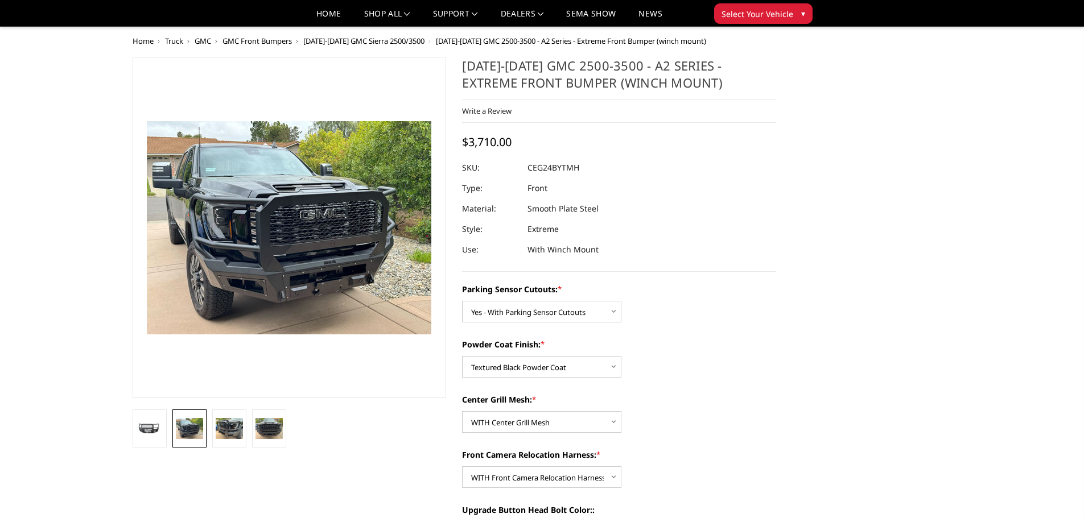
scroll to position [0, 0]
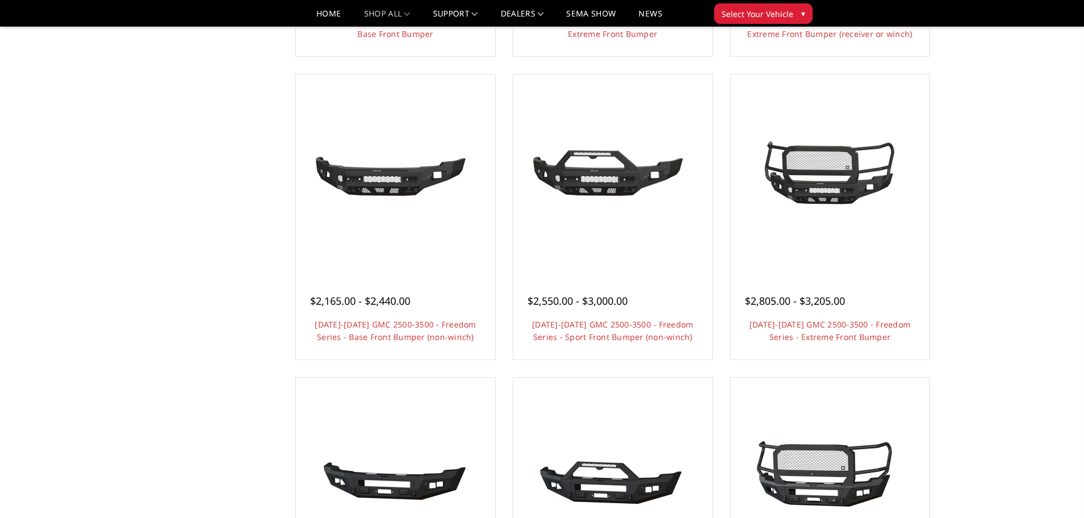
scroll to position [341, 0]
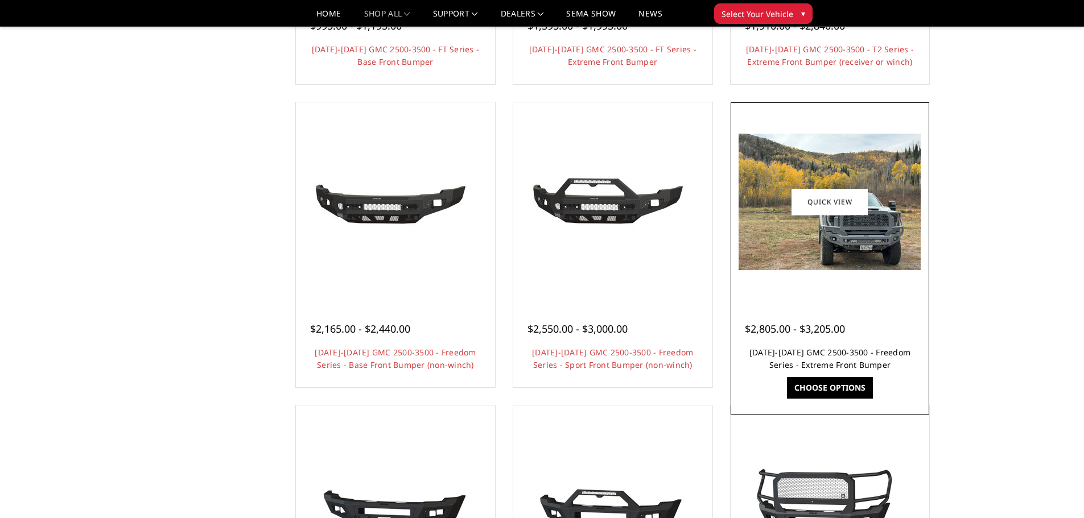
click at [800, 349] on link "[DATE]-[DATE] GMC 2500-3500 - Freedom Series - Extreme Front Bumper" at bounding box center [829, 358] width 161 height 23
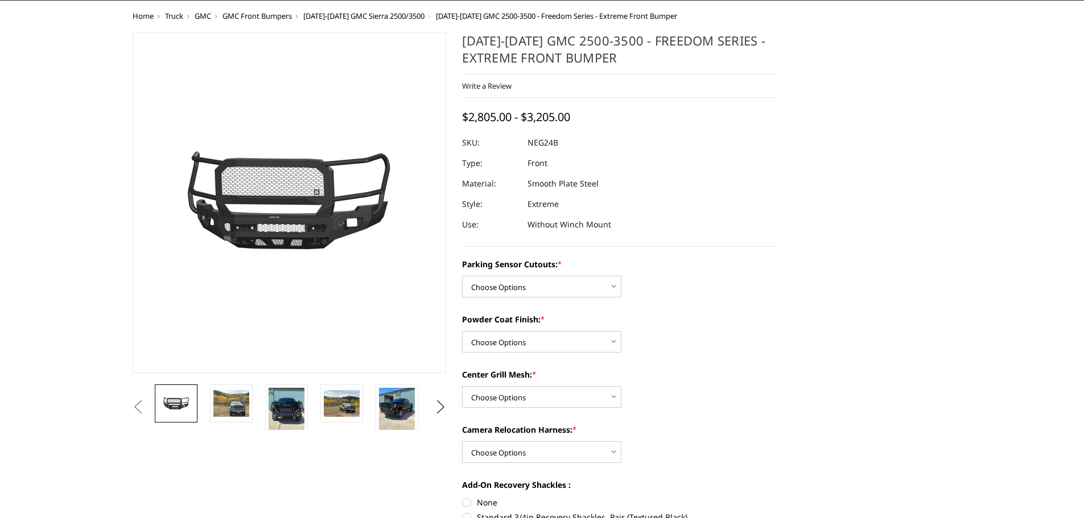
scroll to position [114, 0]
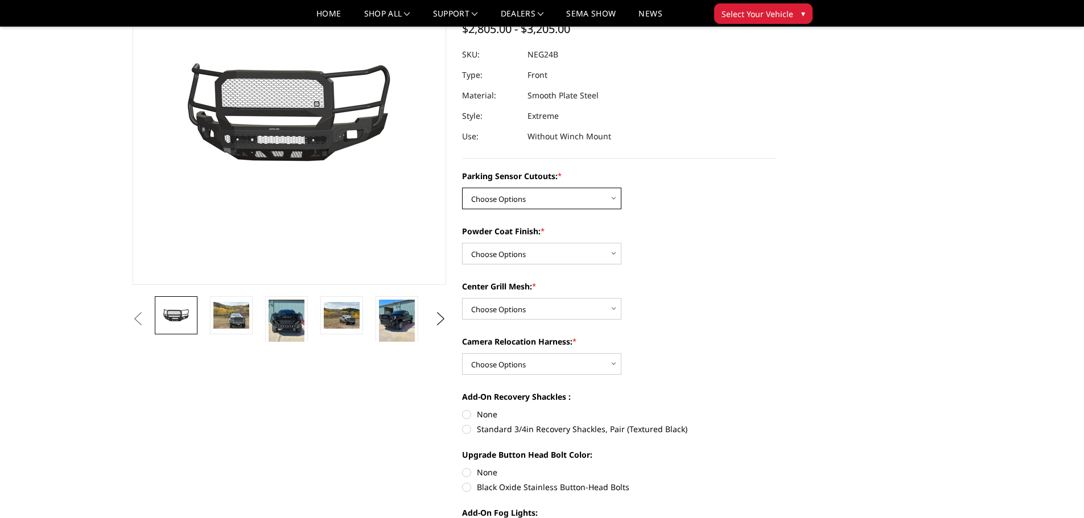
click at [603, 200] on select "Choose Options No - Without Parking Sensor Cutouts Yes - With Parking Sensor Cu…" at bounding box center [541, 199] width 159 height 22
select select "2874"
click at [462, 188] on select "Choose Options No - Without Parking Sensor Cutouts Yes - With Parking Sensor Cu…" at bounding box center [541, 199] width 159 height 22
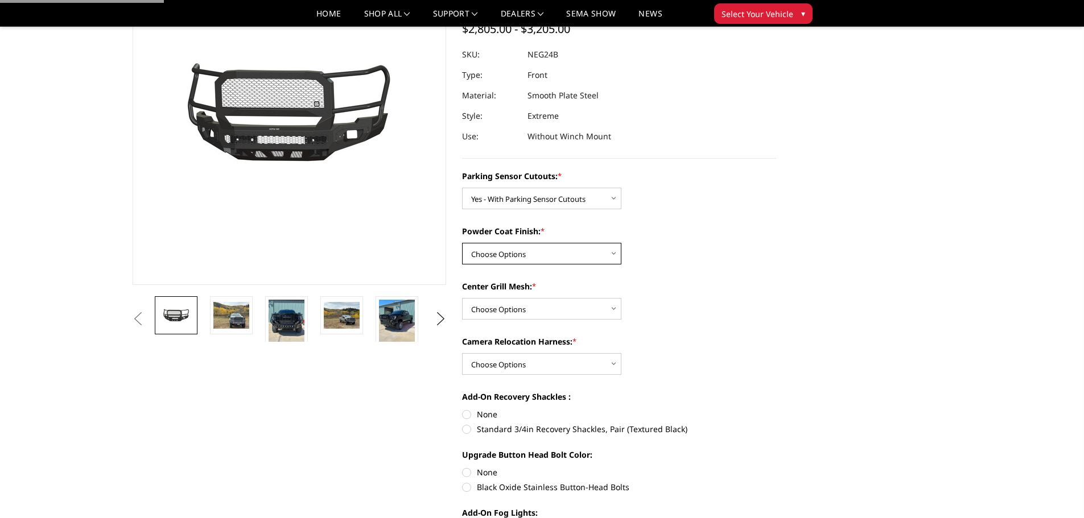
click at [573, 259] on select "Choose Options Bare Metal Texture Black Powder Coat" at bounding box center [541, 254] width 159 height 22
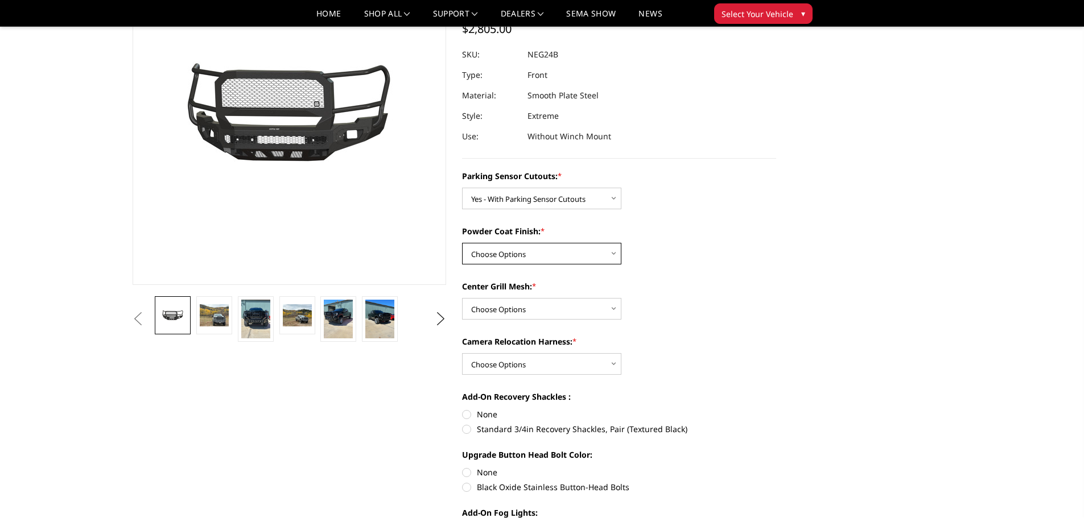
select select "2876"
click at [462, 243] on select "Choose Options Bare Metal Texture Black Powder Coat" at bounding box center [541, 254] width 159 height 22
click at [564, 312] on select "Choose Options WITH Expanded Metal in Center Grill WITHOUT Expanded Metal in Ce…" at bounding box center [541, 309] width 159 height 22
select select "2877"
click at [462, 298] on select "Choose Options WITH Expanded Metal in Center Grill WITHOUT Expanded Metal in Ce…" at bounding box center [541, 309] width 159 height 22
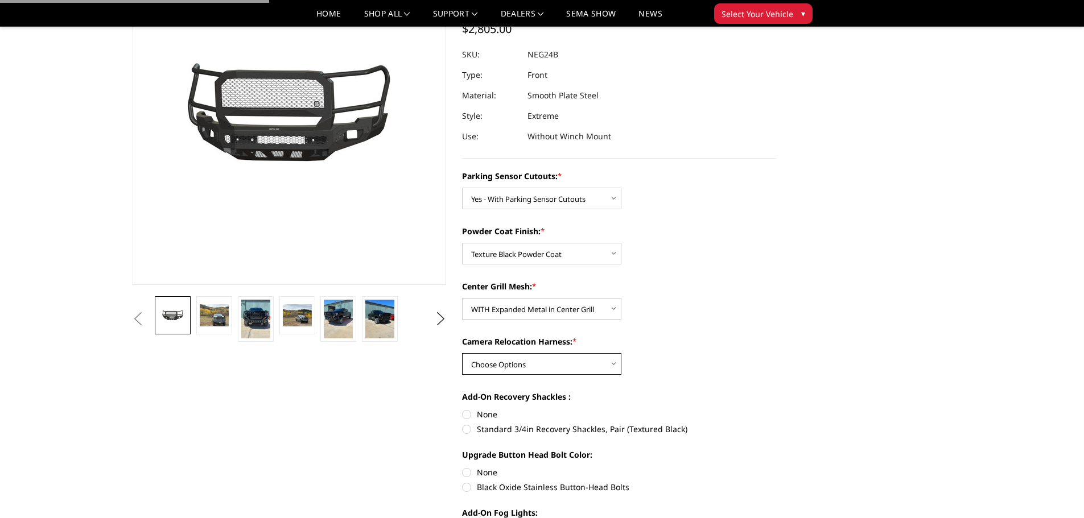
click at [544, 364] on select "Choose Options WITH Camera Relocation Harness WITHOUT Camera Relocation Harness" at bounding box center [541, 364] width 159 height 22
select select "2879"
click at [462, 353] on select "Choose Options WITH Camera Relocation Harness WITHOUT Camera Relocation Harness" at bounding box center [541, 364] width 159 height 22
click at [490, 427] on label "Standard 3/4in Recovery Shackles, Pair (Textured Black)" at bounding box center [619, 429] width 314 height 12
click at [776, 409] on input "Standard 3/4in Recovery Shackles, Pair (Textured Black)" at bounding box center [776, 408] width 1 height 1
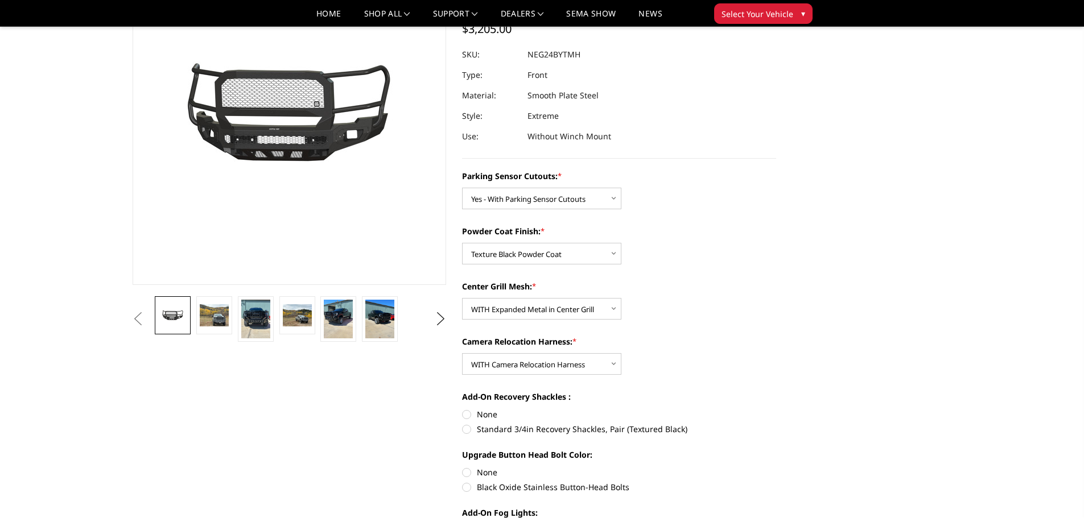
radio input "true"
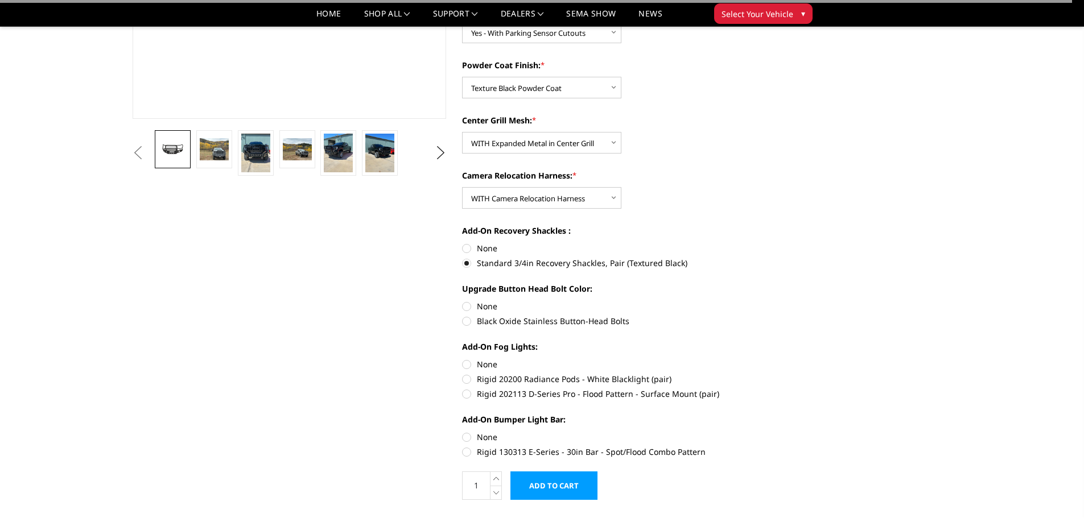
scroll to position [284, 0]
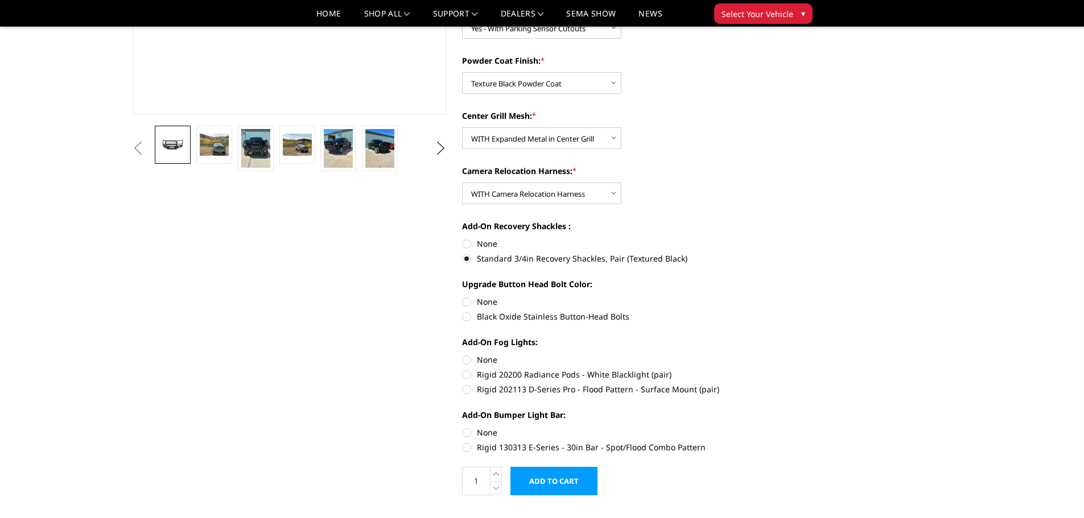
click at [486, 321] on label "Black Oxide Stainless Button-Head Bolts" at bounding box center [619, 317] width 314 height 12
click at [776, 296] on input "Black Oxide Stainless Button-Head Bolts" at bounding box center [776, 296] width 1 height 1
radio input "true"
click at [466, 364] on label "None" at bounding box center [619, 360] width 314 height 12
click at [462, 354] on input "None" at bounding box center [462, 354] width 1 height 1
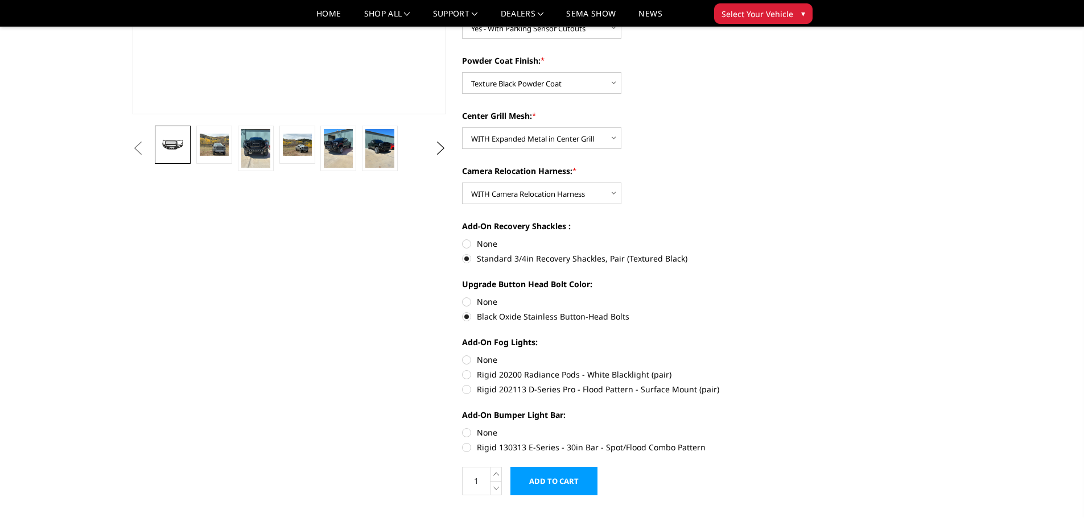
radio input "true"
click at [472, 433] on label "None" at bounding box center [619, 433] width 314 height 12
click at [462, 427] on input "None" at bounding box center [462, 427] width 1 height 1
radio input "true"
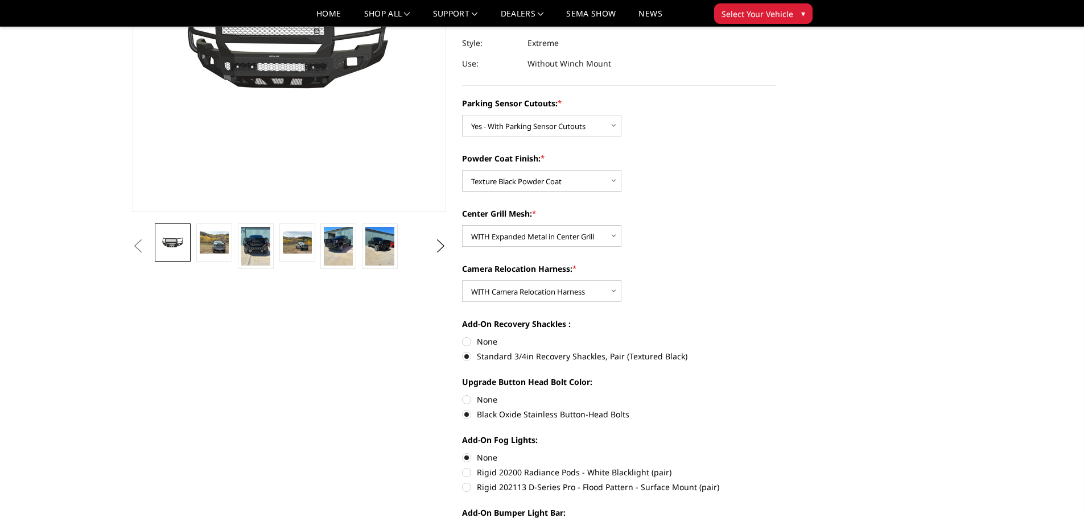
scroll to position [0, 0]
